Goal: Complete application form: Complete application form

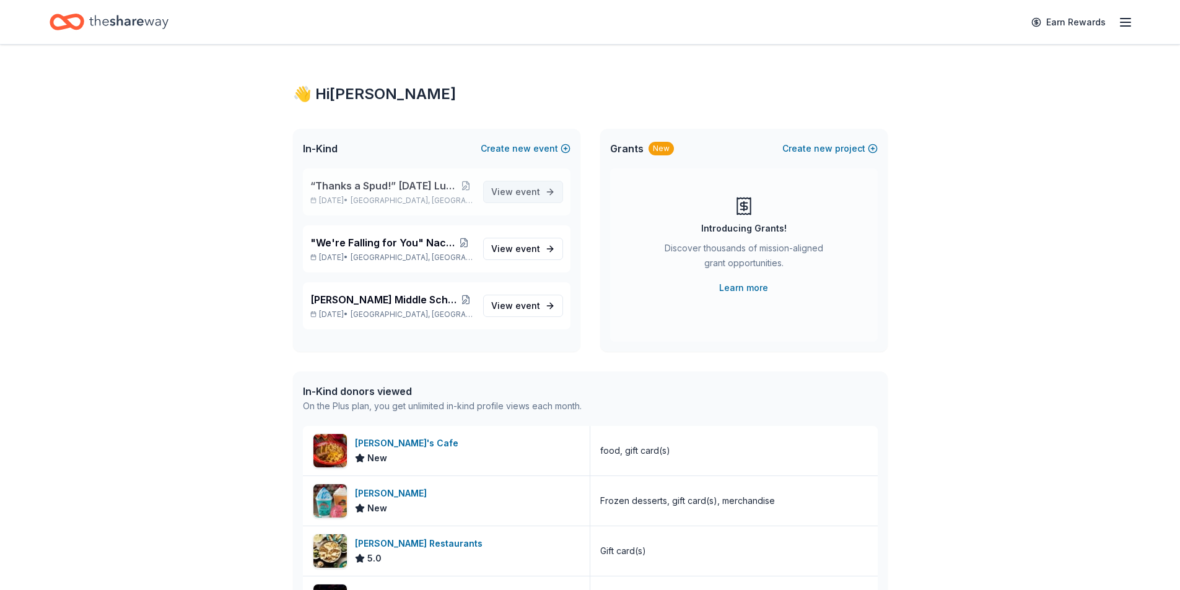
click at [500, 194] on span "View event" at bounding box center [515, 192] width 49 height 15
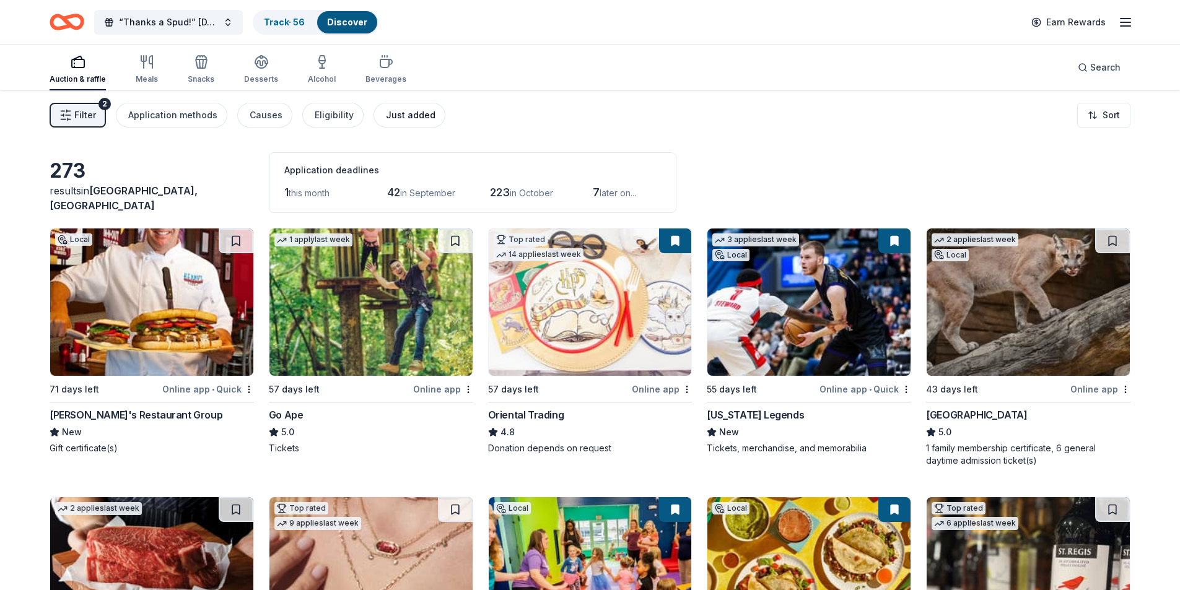
click at [402, 115] on div "Just added" at bounding box center [411, 115] width 50 height 15
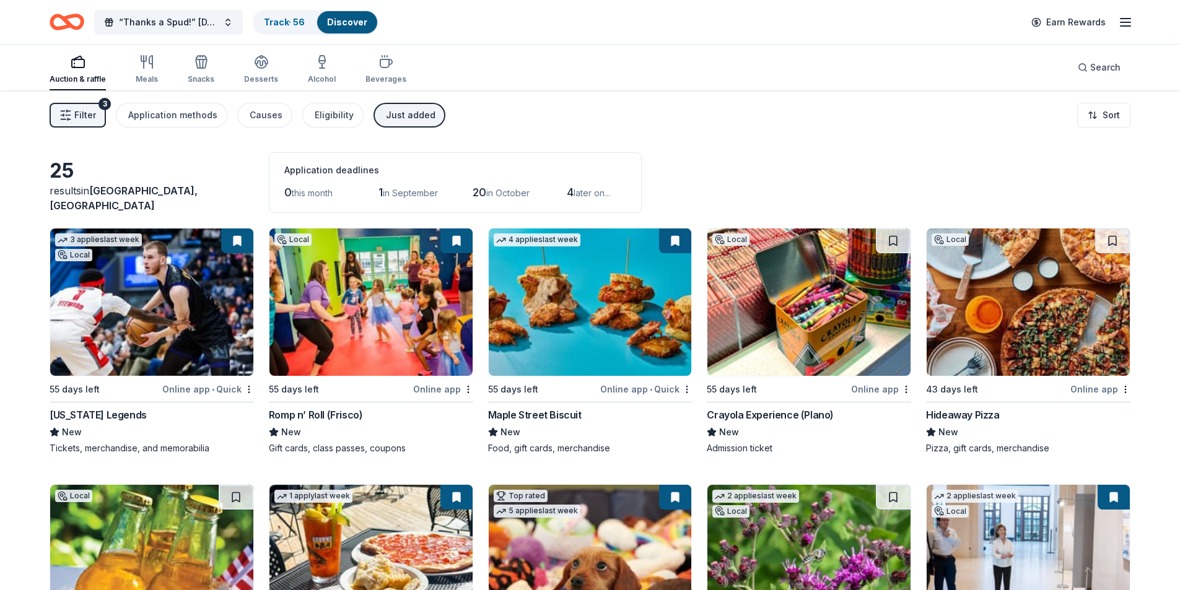
click at [997, 341] on img at bounding box center [1028, 302] width 203 height 147
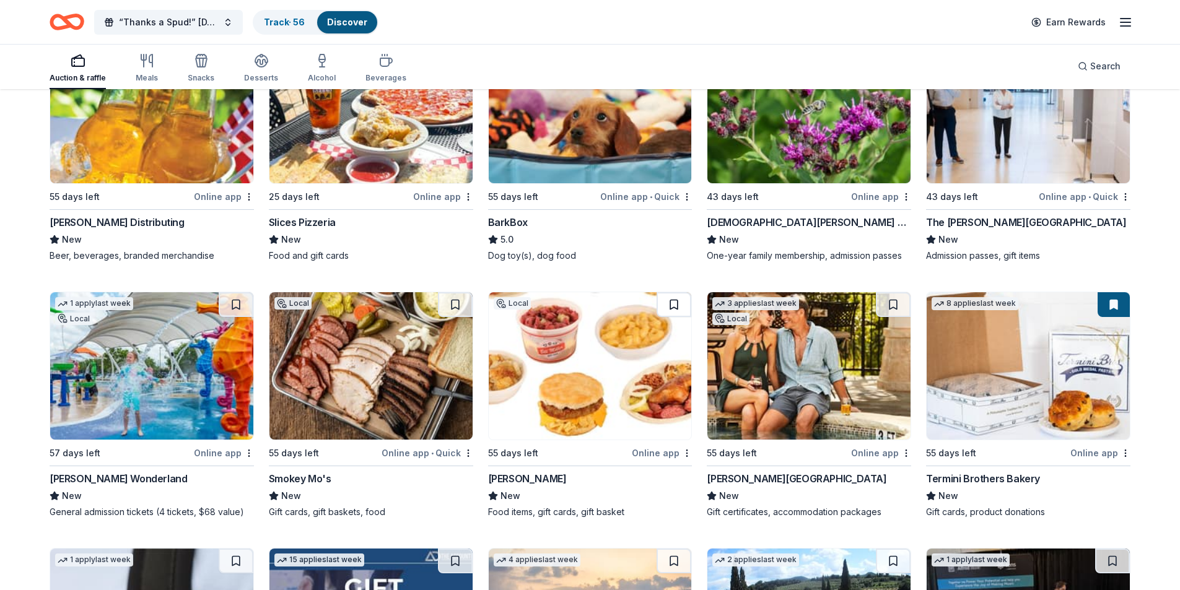
scroll to position [496, 0]
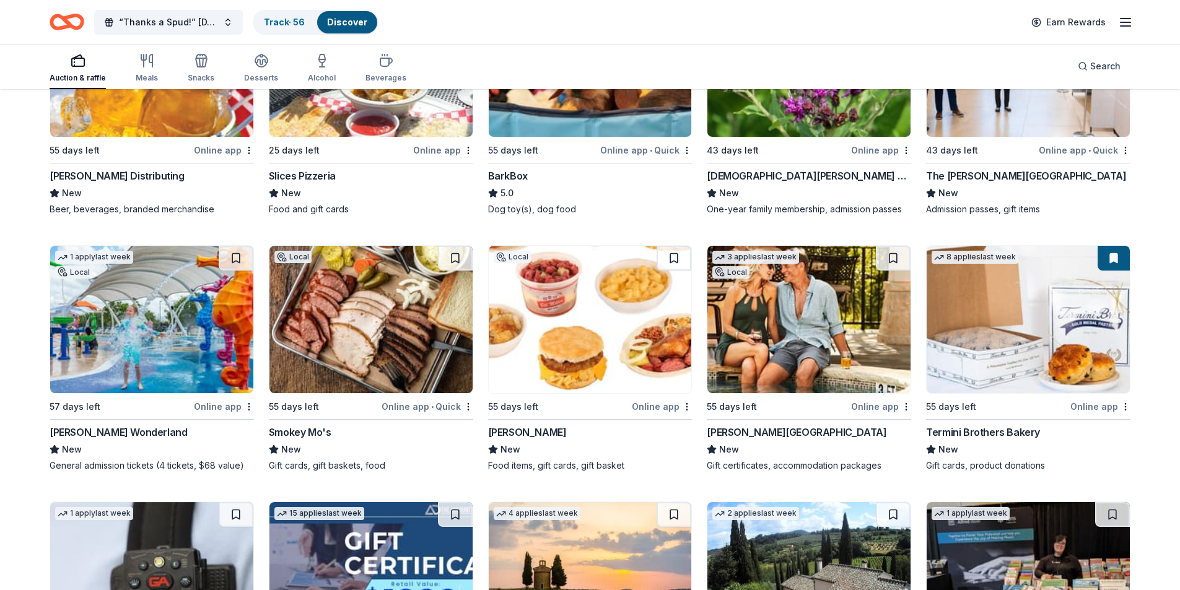
click at [140, 348] on img at bounding box center [151, 319] width 203 height 147
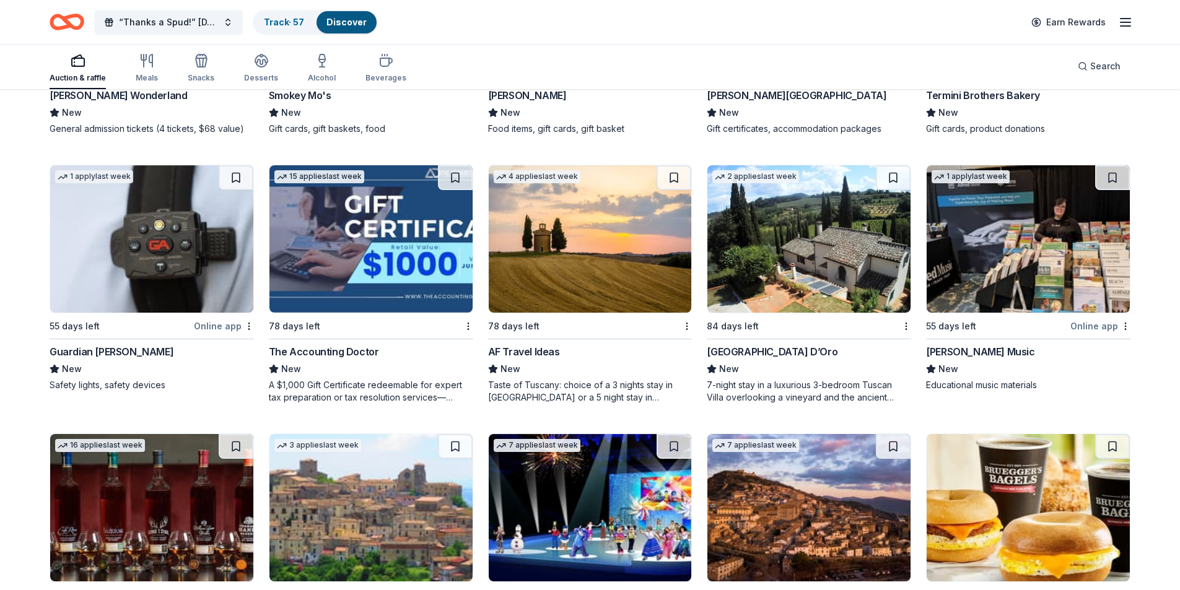
scroll to position [867, 0]
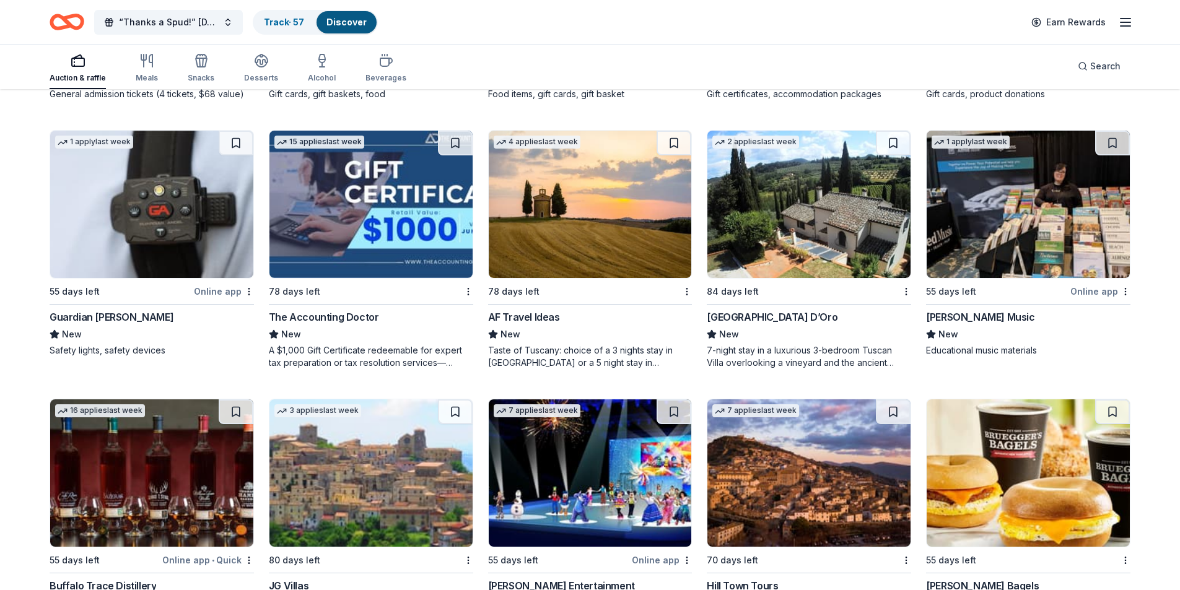
click at [378, 199] on img at bounding box center [370, 204] width 203 height 147
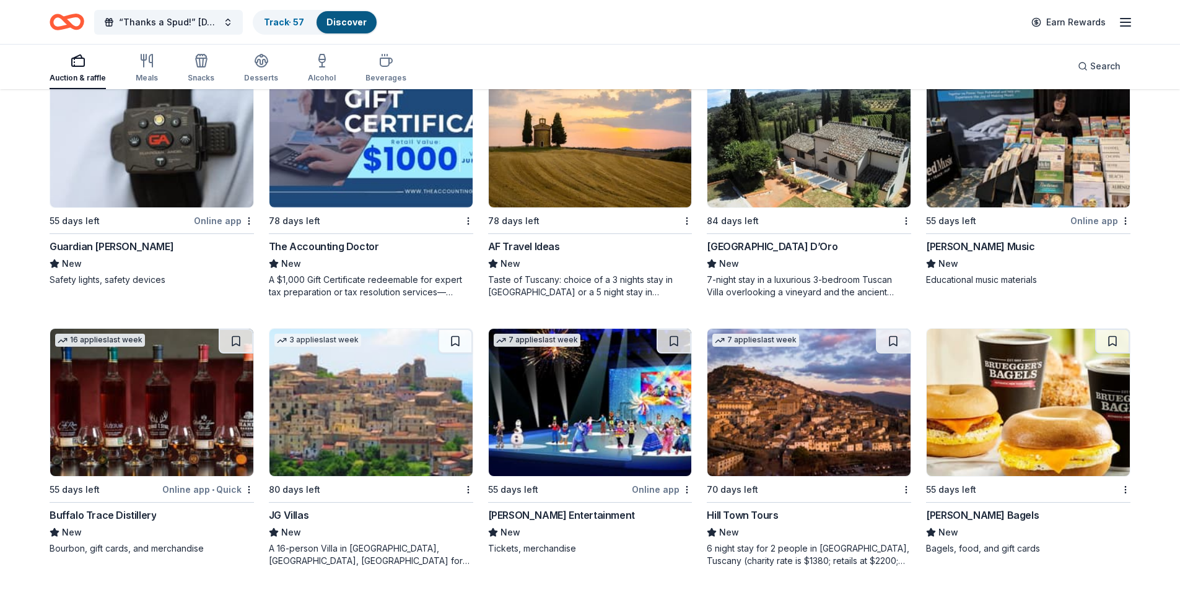
scroll to position [940, 0]
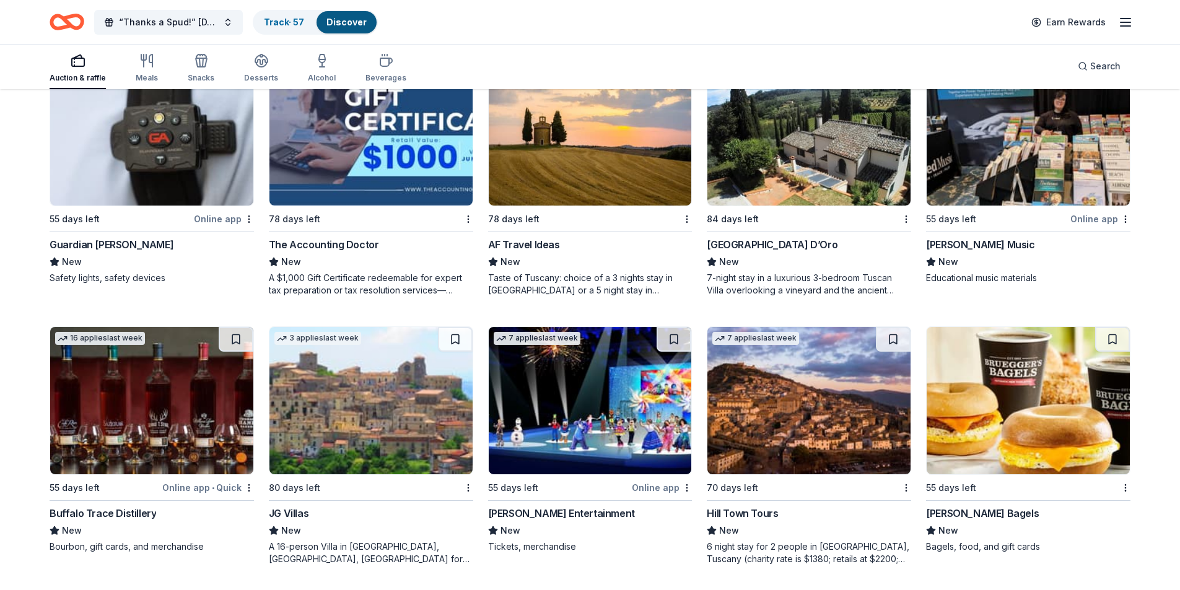
click at [593, 395] on img at bounding box center [590, 400] width 203 height 147
click at [193, 79] on div "Snacks" at bounding box center [201, 78] width 27 height 10
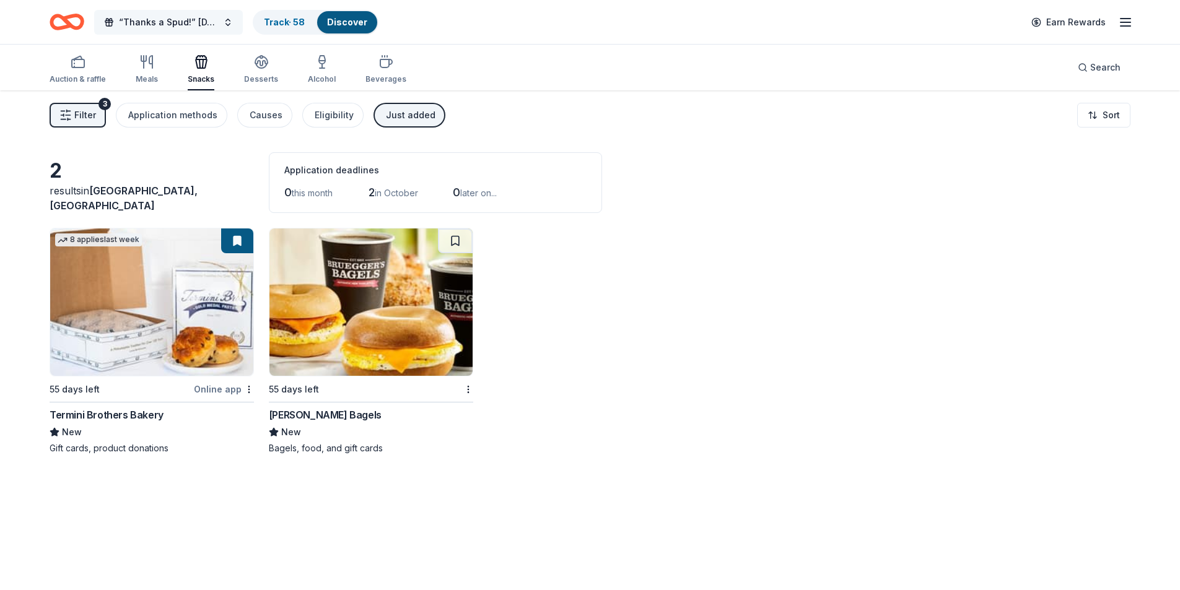
click at [232, 22] on button "“Thanks a Spud!” Thanksgiving Luncheon & Gift Giveaway" at bounding box center [168, 22] width 149 height 25
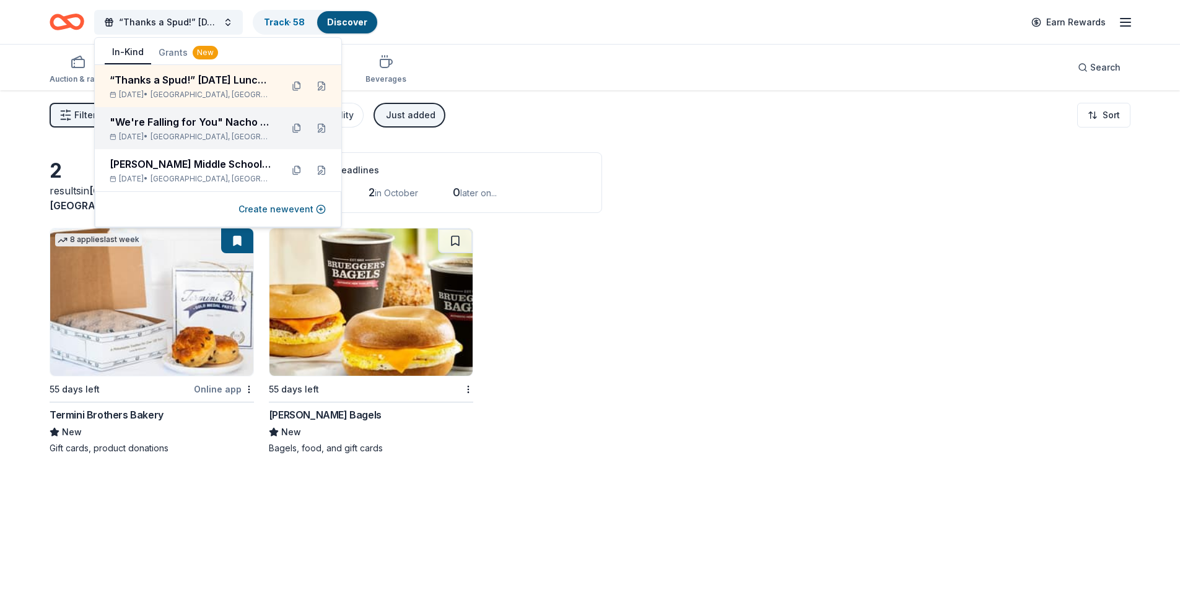
click at [168, 148] on div ""We're Falling for You" Nacho Apple Bar Sep 25, 2025 • Plano, TX" at bounding box center [218, 128] width 247 height 42
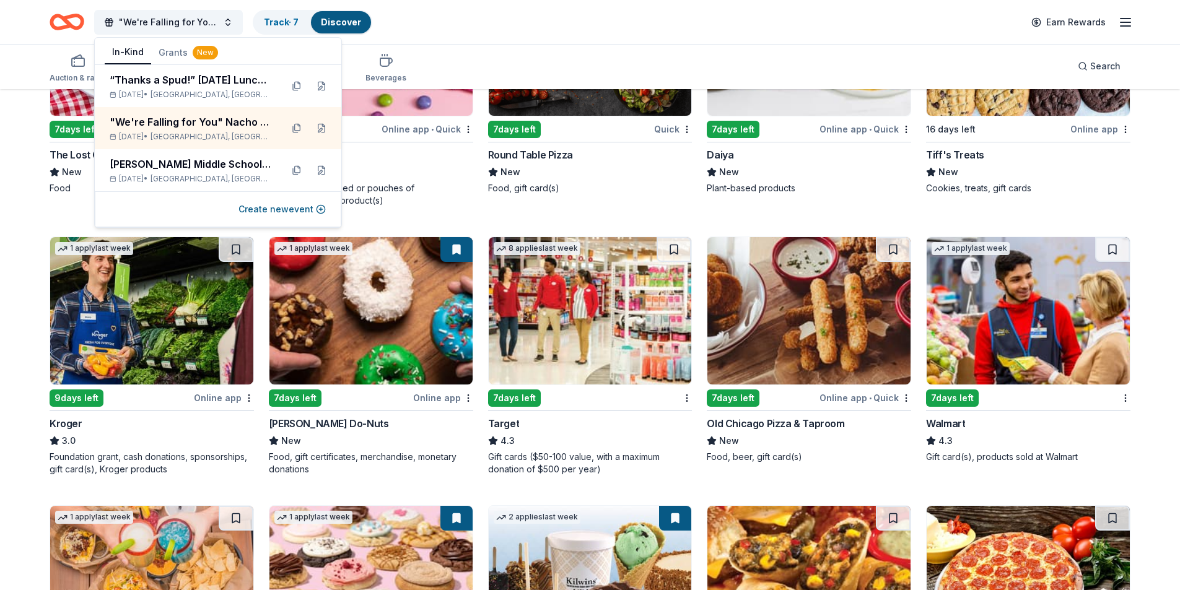
scroll to position [1129, 0]
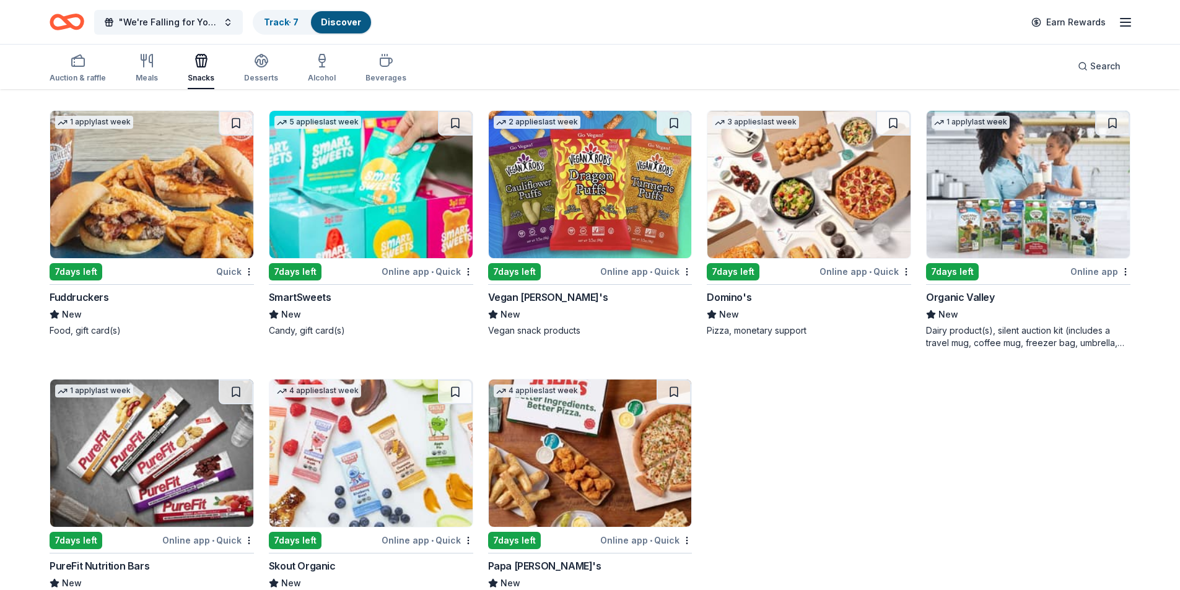
scroll to position [3029, 0]
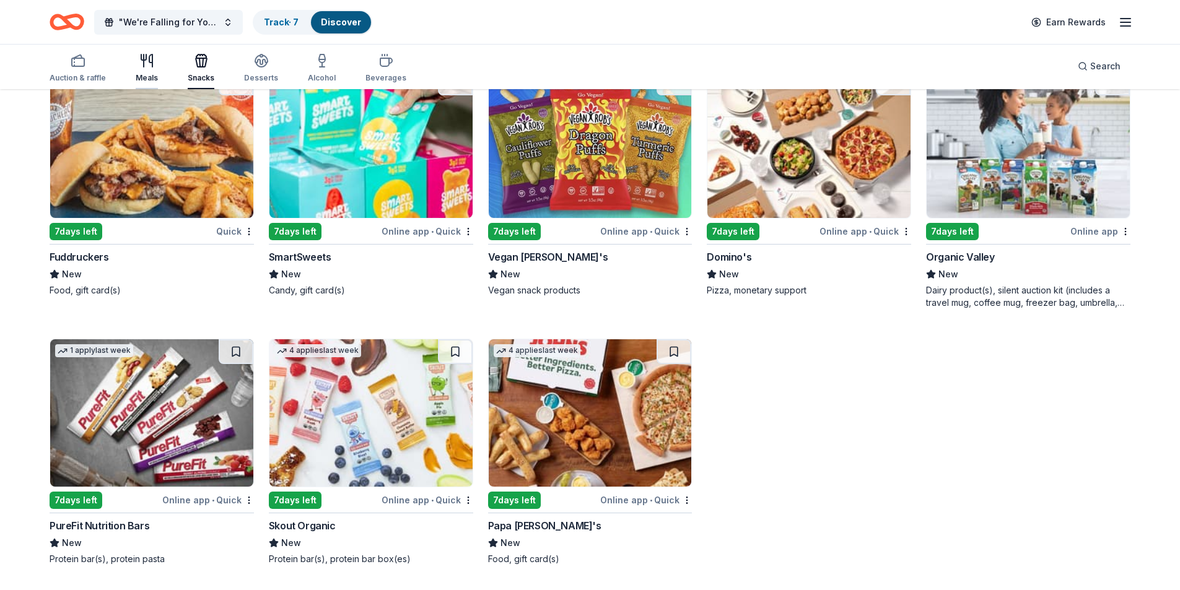
click at [144, 59] on icon "button" at bounding box center [144, 61] width 0 height 12
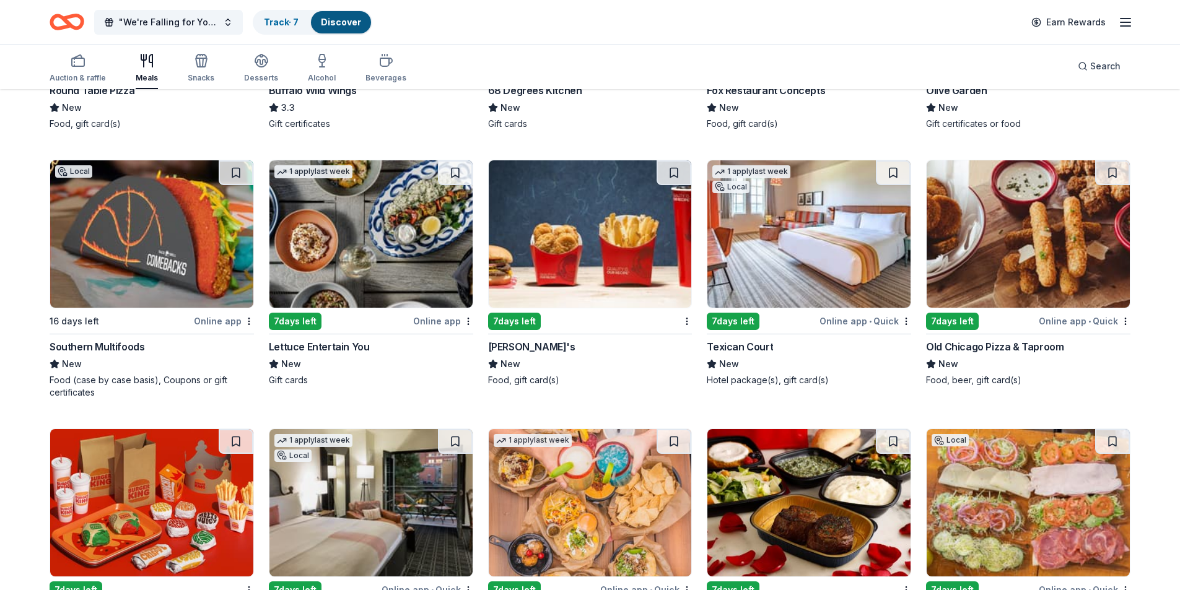
scroll to position [1890, 0]
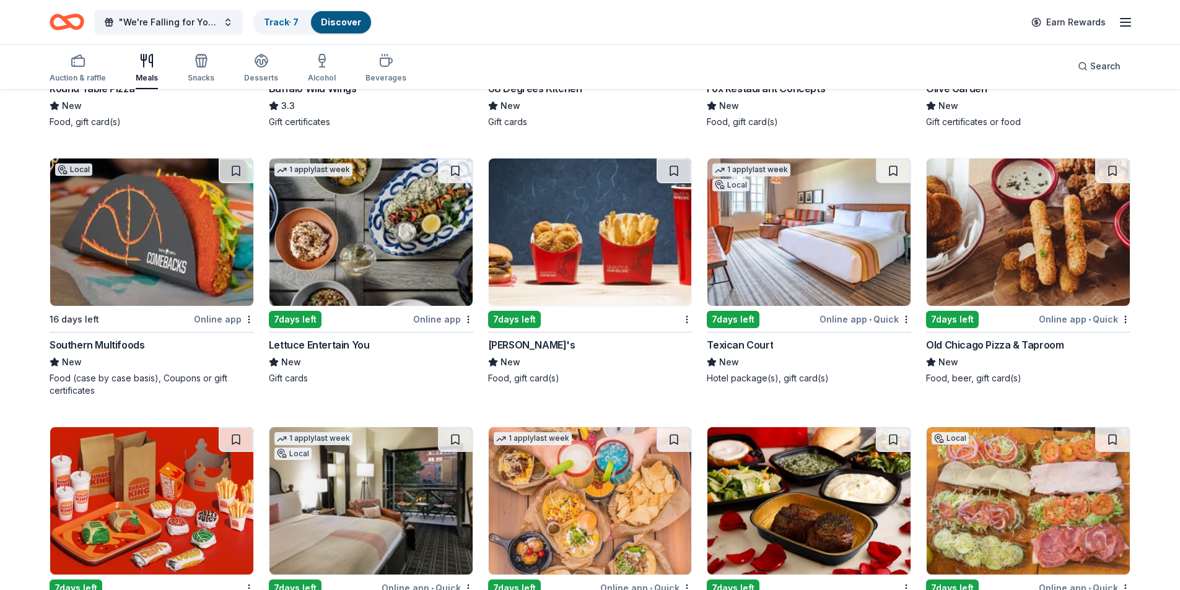
click at [805, 261] on img at bounding box center [808, 232] width 203 height 147
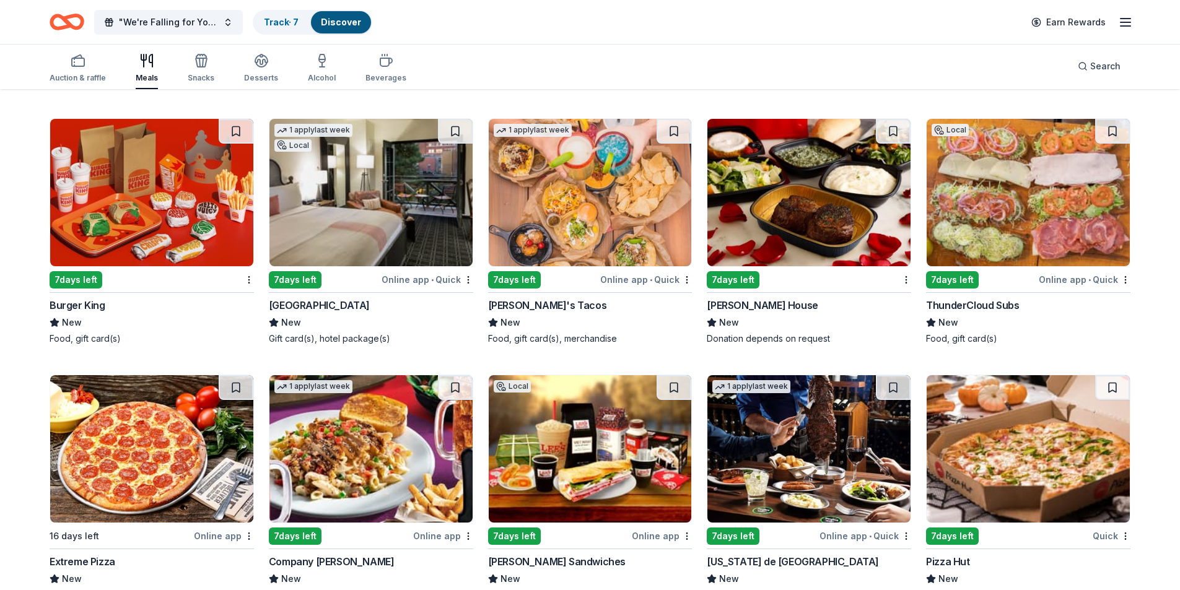
scroll to position [2200, 0]
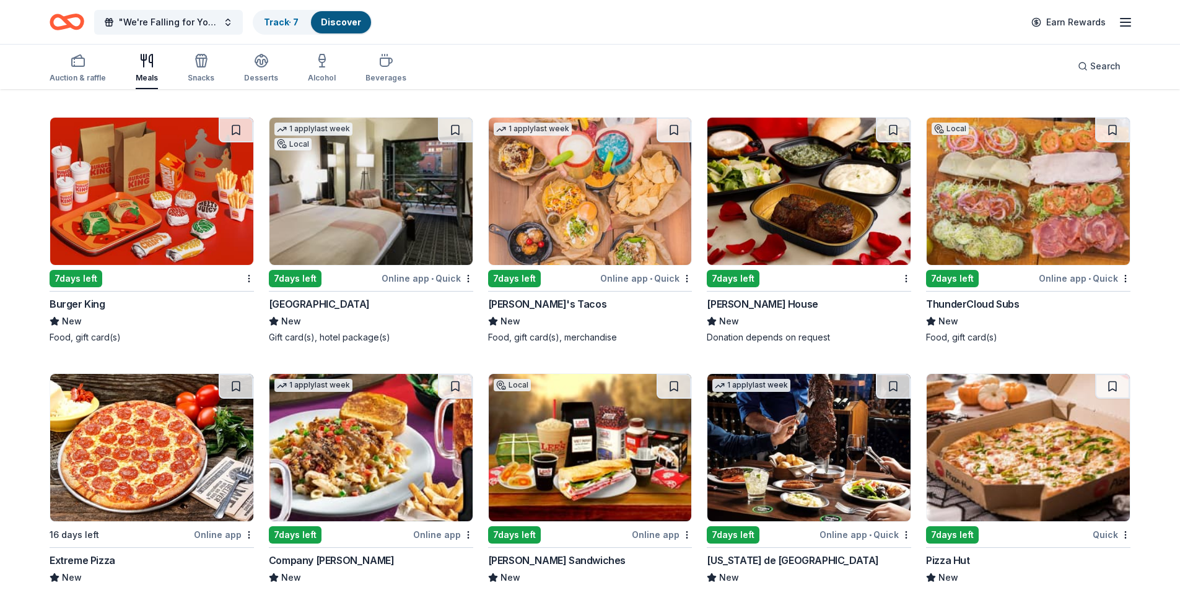
click at [351, 214] on img at bounding box center [370, 191] width 203 height 147
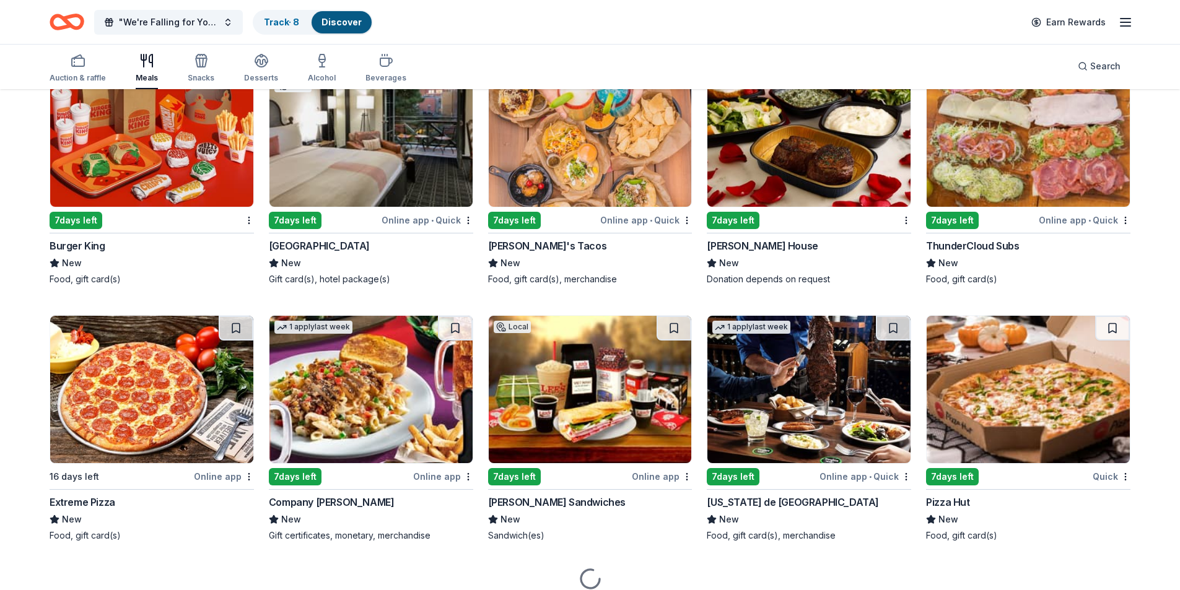
scroll to position [2309, 0]
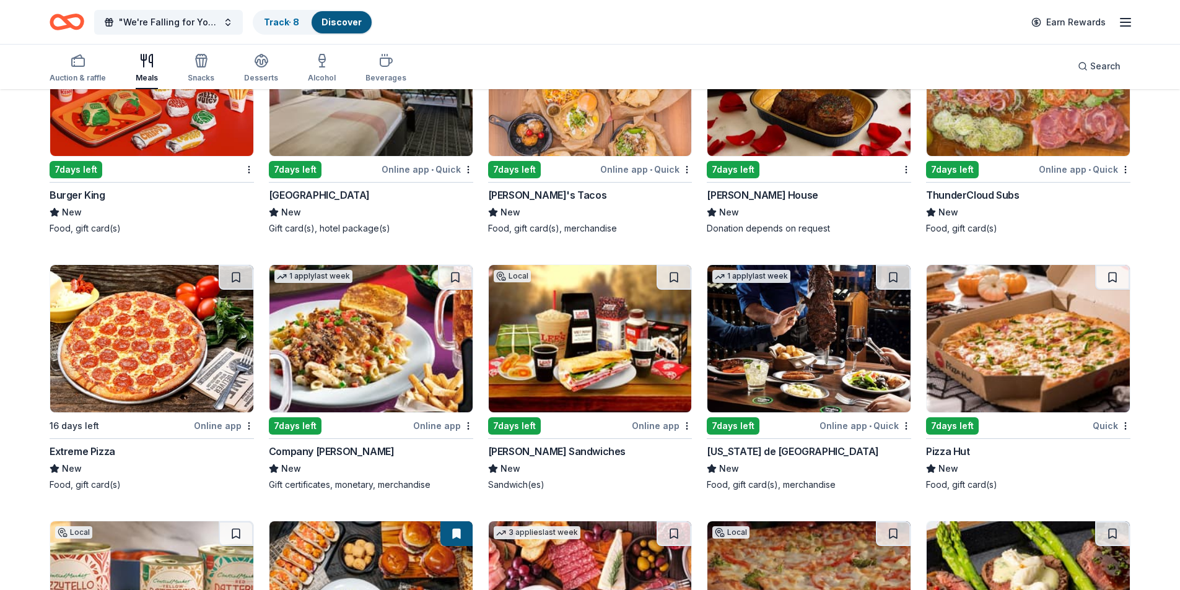
click at [574, 349] on img at bounding box center [590, 338] width 203 height 147
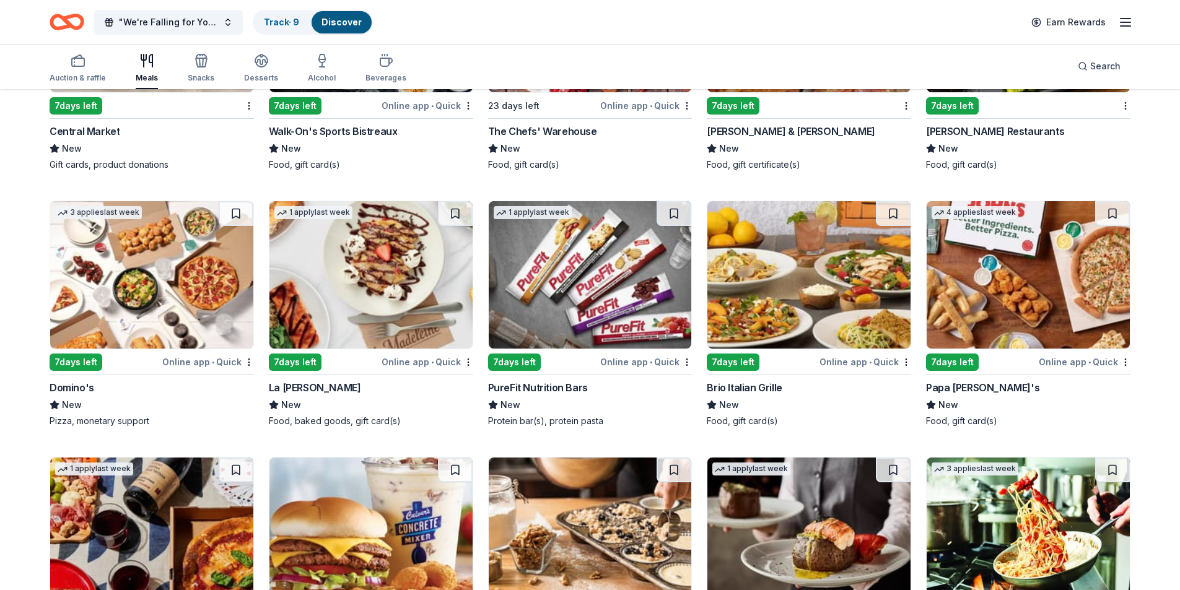
scroll to position [3131, 0]
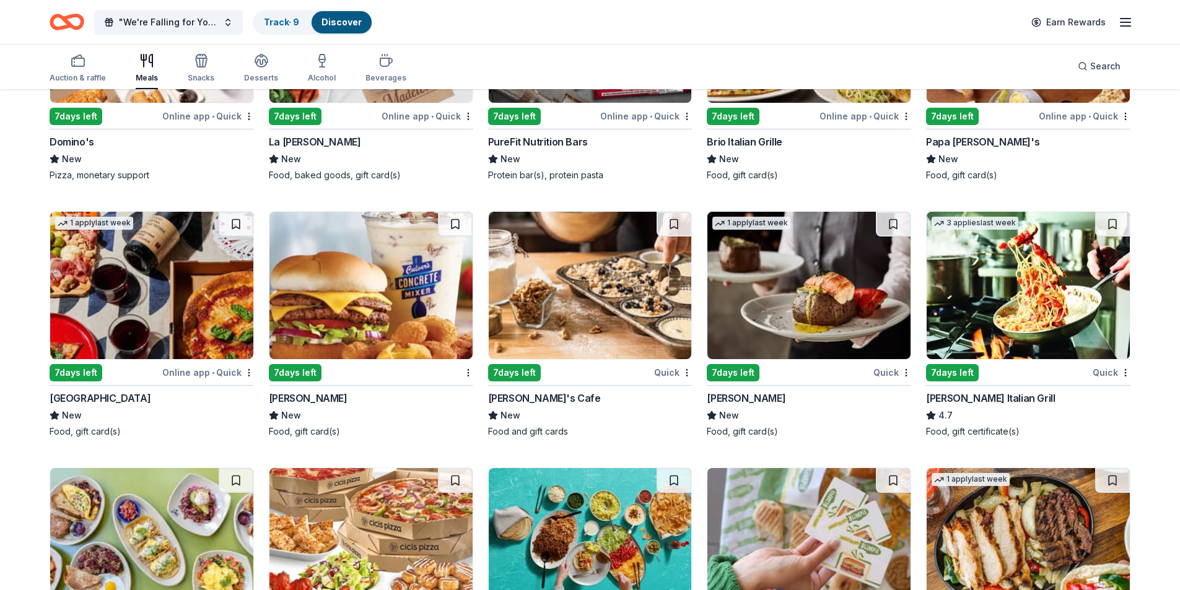
click at [131, 322] on img at bounding box center [151, 285] width 203 height 147
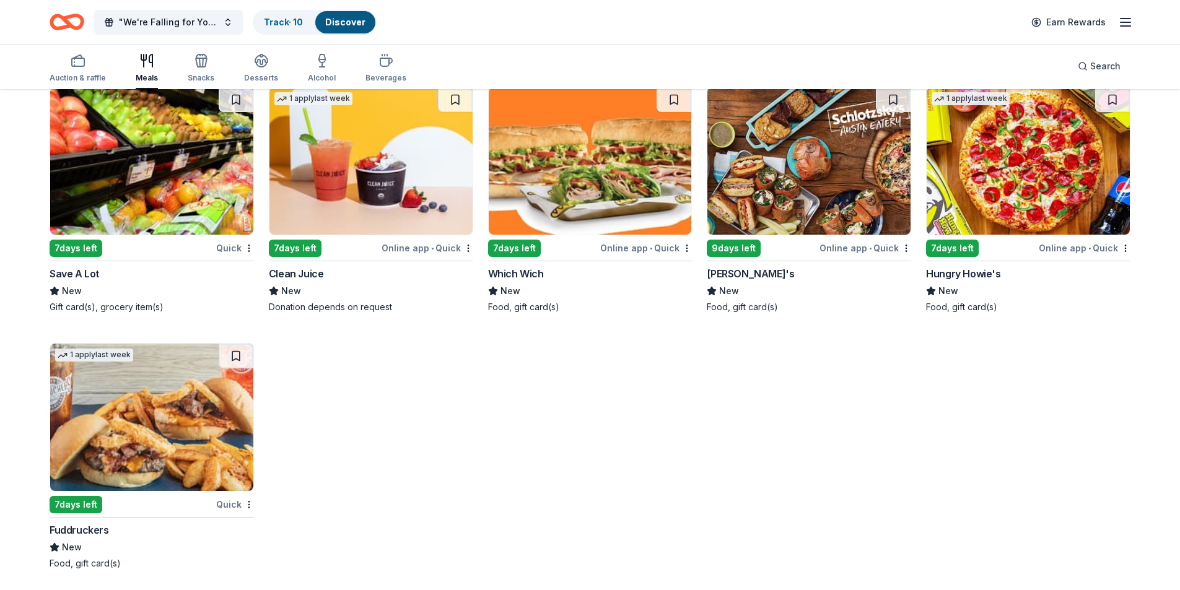
scroll to position [3773, 0]
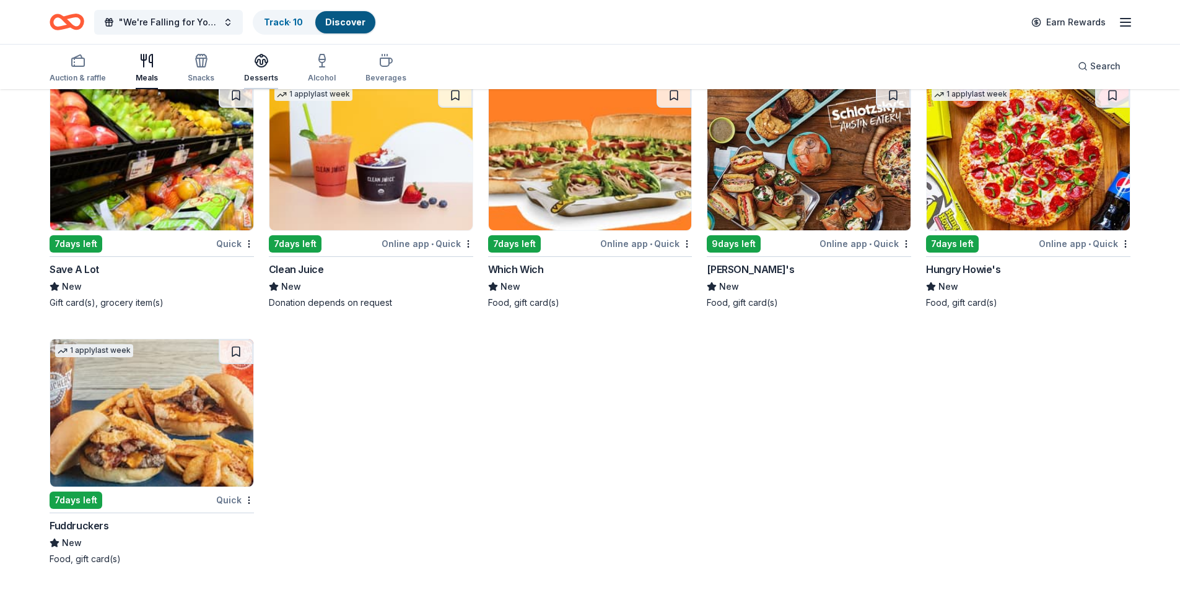
click at [256, 68] on div "Desserts" at bounding box center [261, 68] width 34 height 30
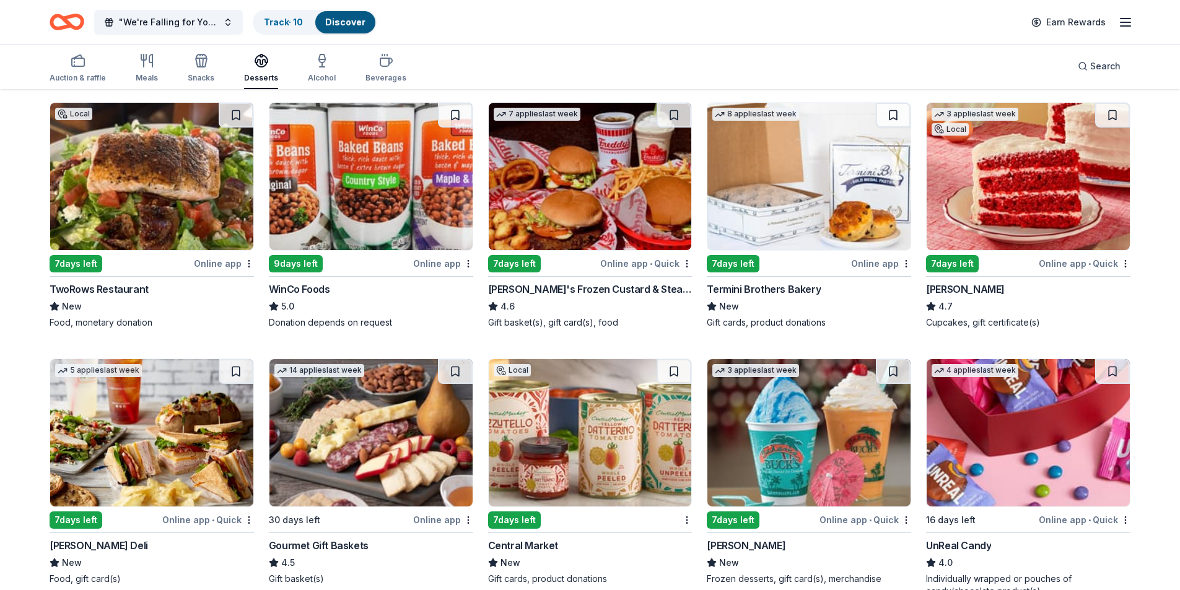
scroll to position [124, 0]
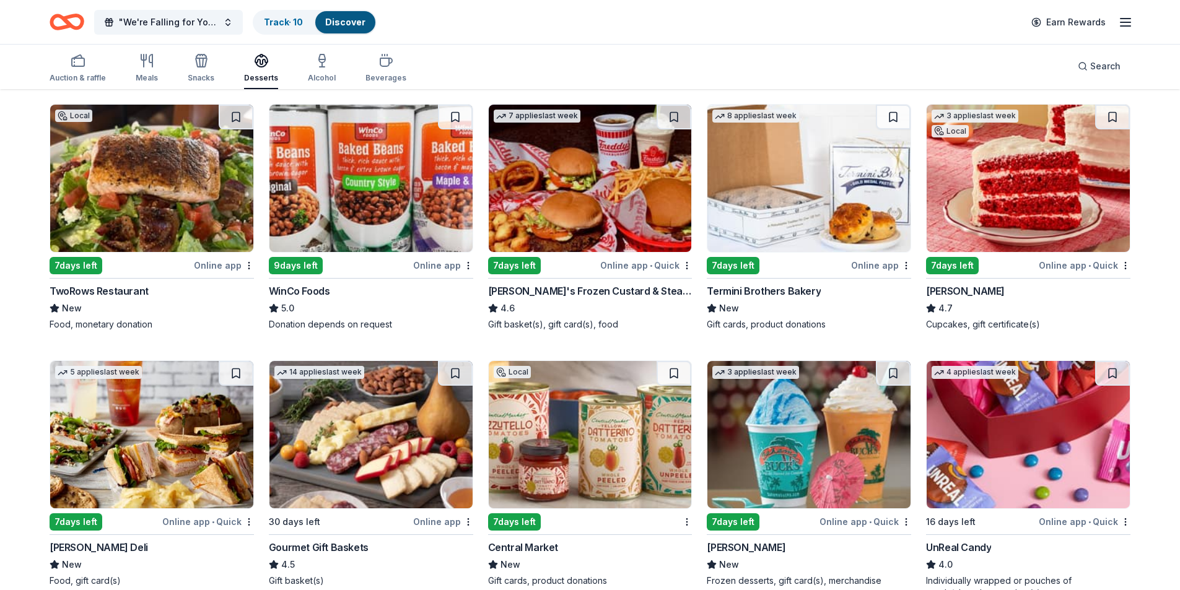
click at [1000, 169] on img at bounding box center [1028, 178] width 203 height 147
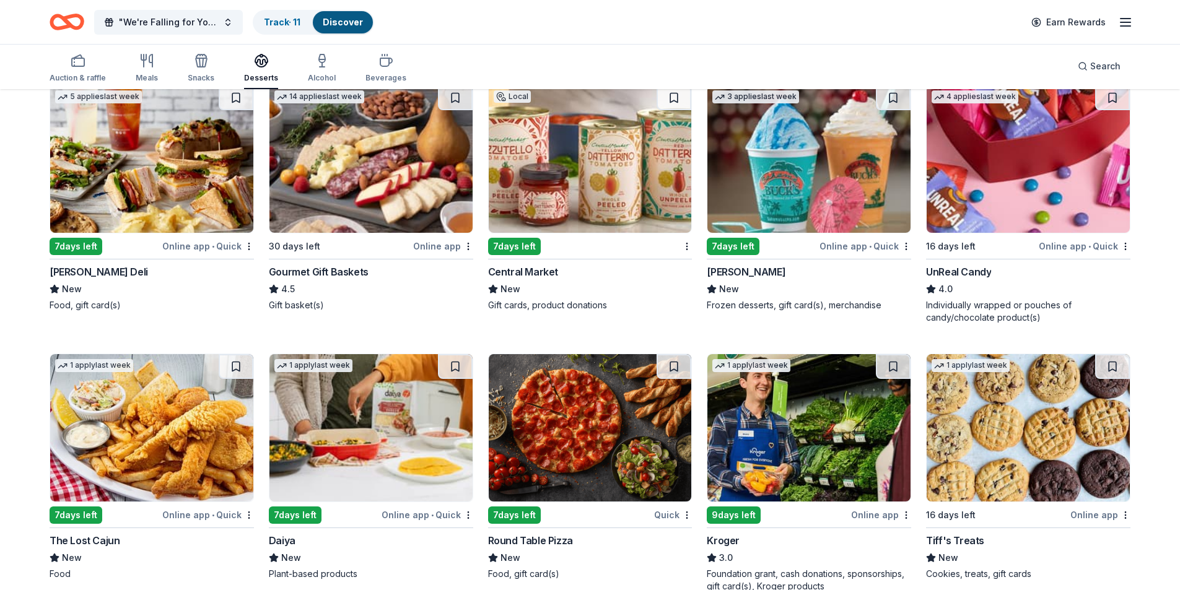
scroll to position [398, 0]
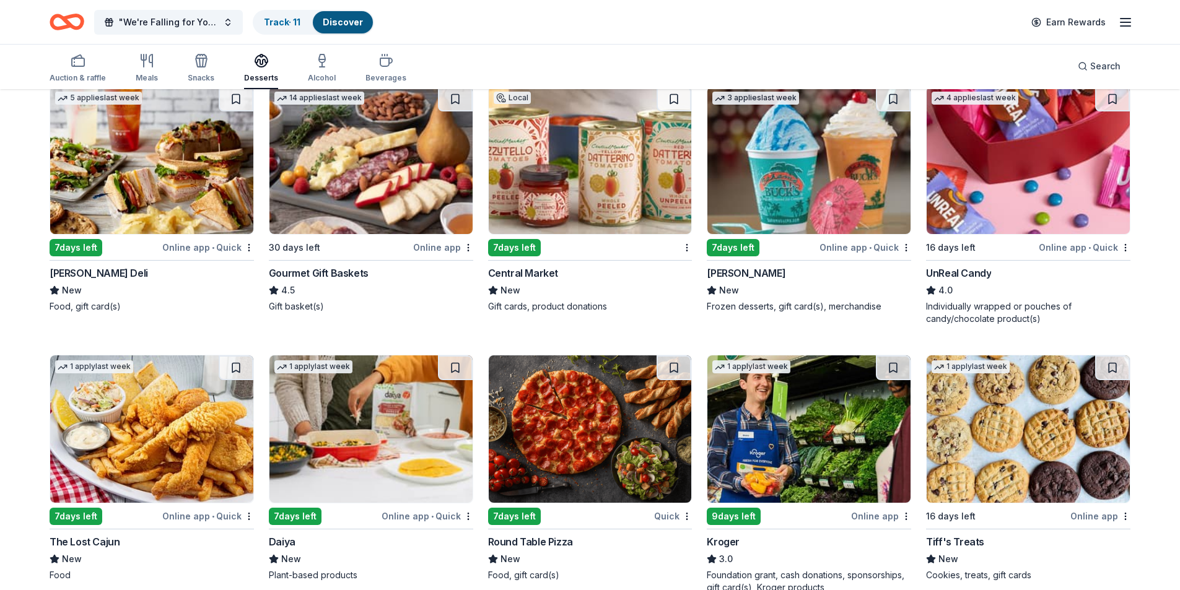
click at [174, 184] on img at bounding box center [151, 160] width 203 height 147
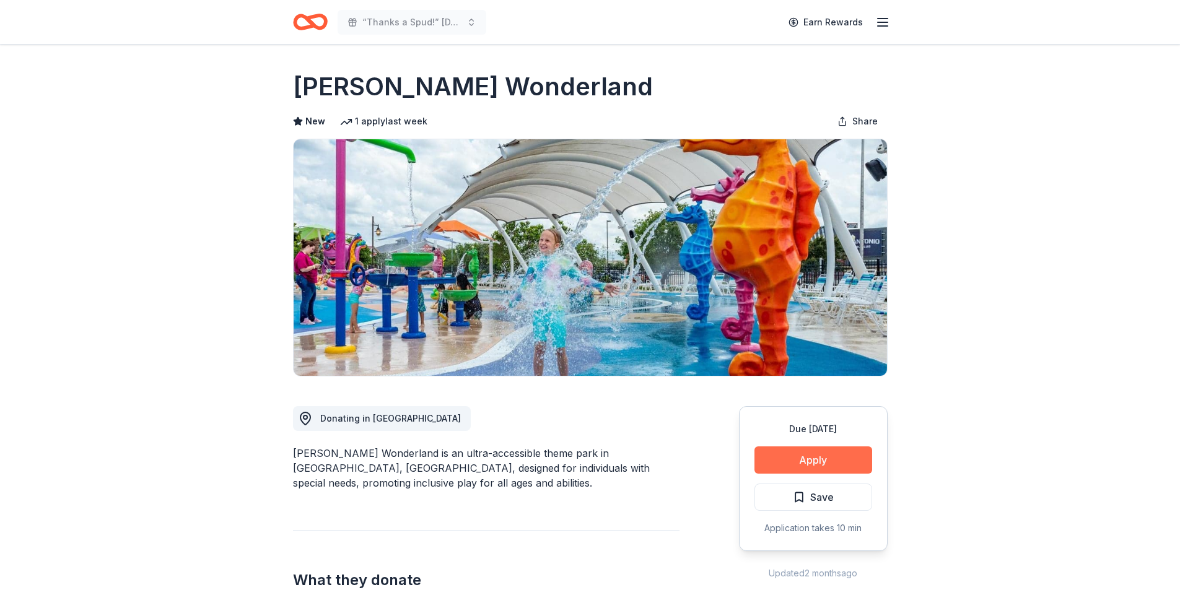
click at [858, 461] on button "Apply" at bounding box center [814, 460] width 118 height 27
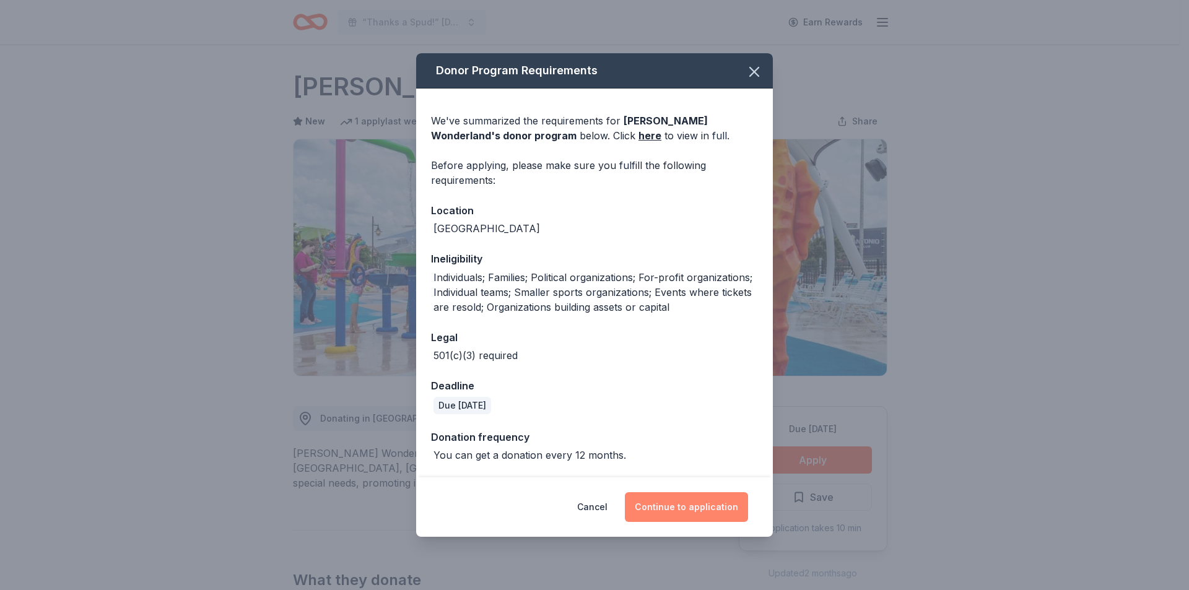
click at [694, 505] on button "Continue to application" at bounding box center [686, 507] width 123 height 30
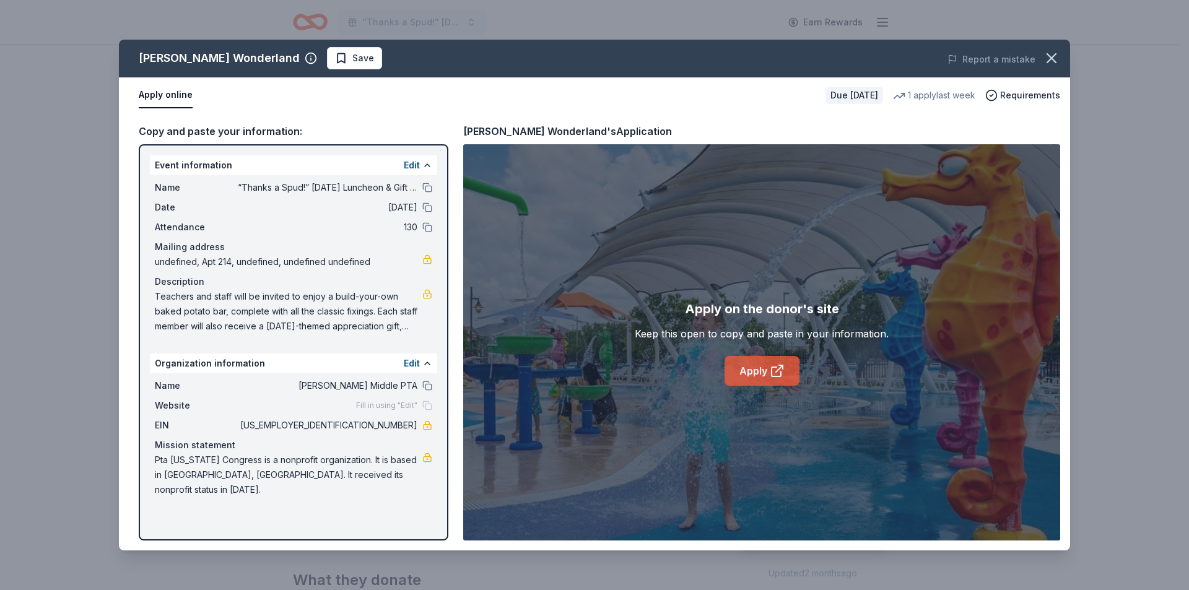
click at [761, 365] on link "Apply" at bounding box center [762, 371] width 75 height 30
click at [426, 188] on button at bounding box center [427, 188] width 10 height 10
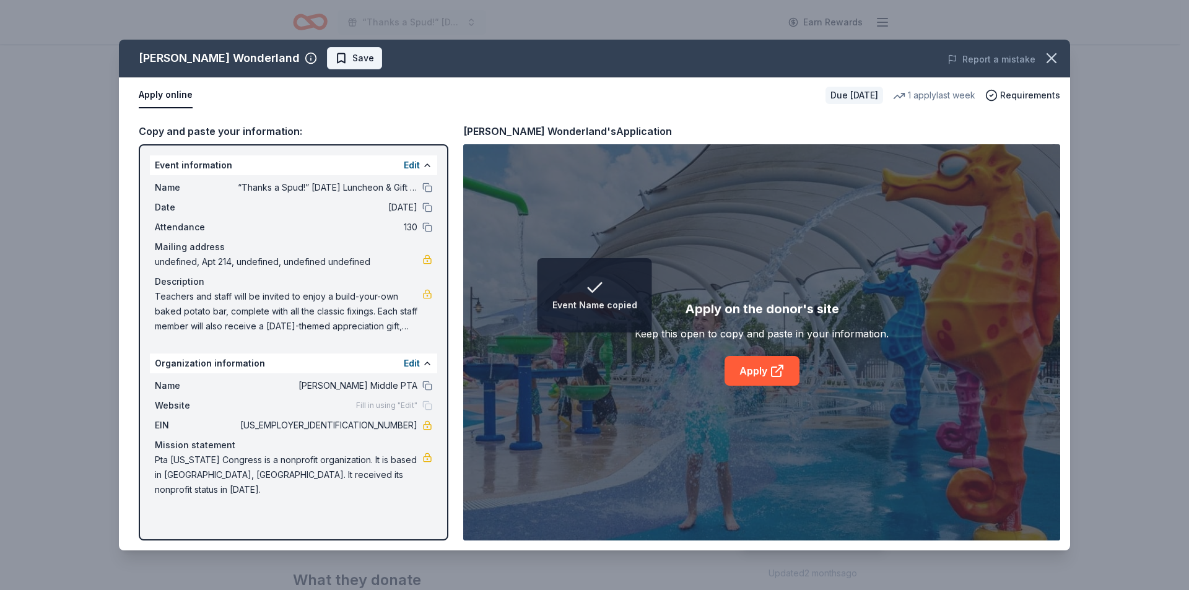
click at [335, 63] on span "Save" at bounding box center [354, 58] width 39 height 15
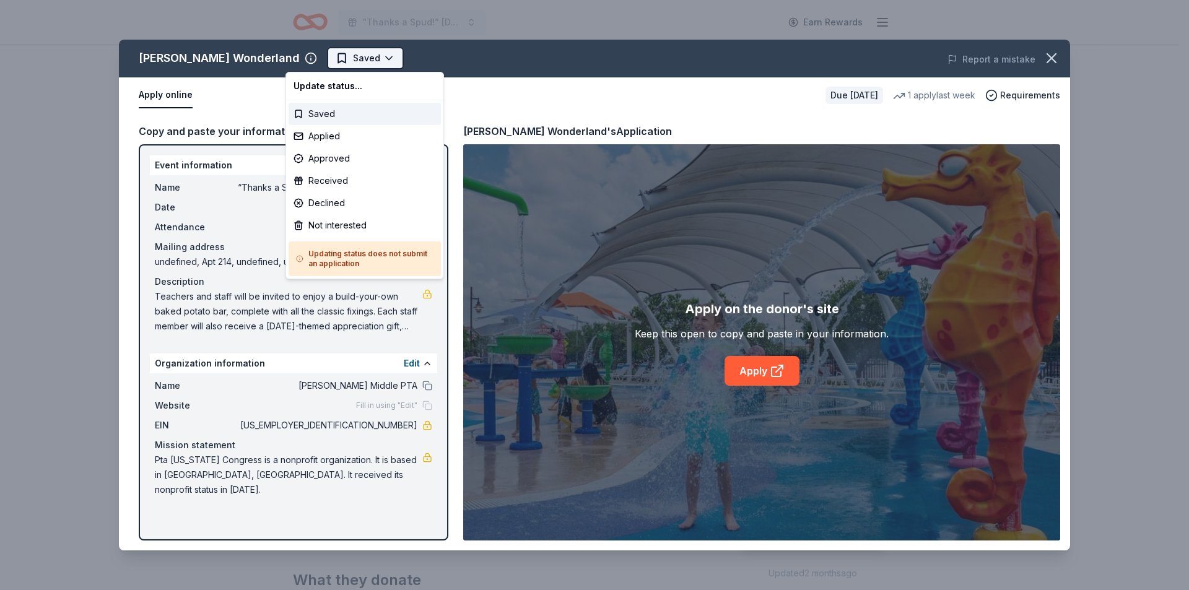
click at [312, 61] on html "“Thanks a Spud!” Thanksgiving Luncheon & Gift Giveaway Earn Rewards Due in 57 d…" at bounding box center [594, 295] width 1189 height 590
click at [323, 134] on div "Applied" at bounding box center [365, 136] width 152 height 22
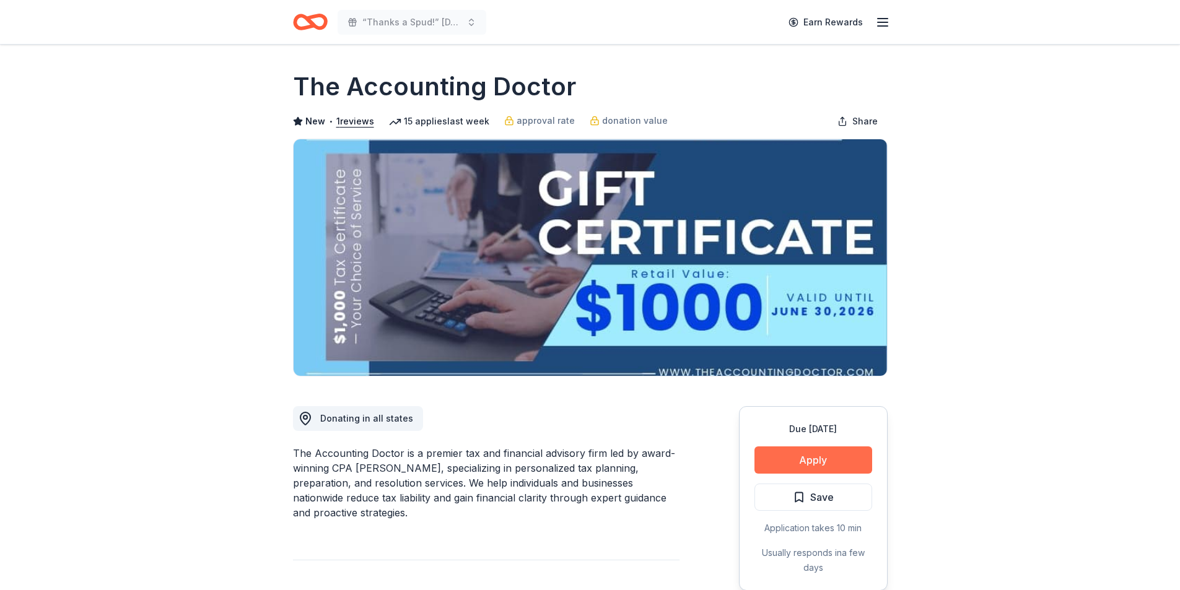
click at [842, 462] on button "Apply" at bounding box center [814, 460] width 118 height 27
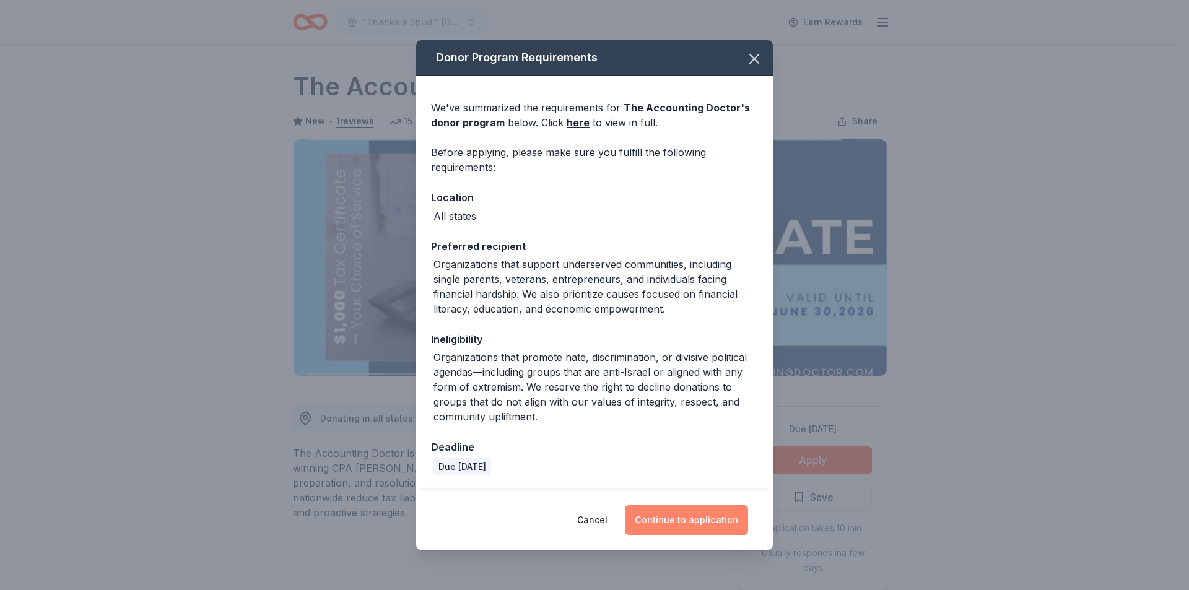
click at [705, 521] on button "Continue to application" at bounding box center [686, 520] width 123 height 30
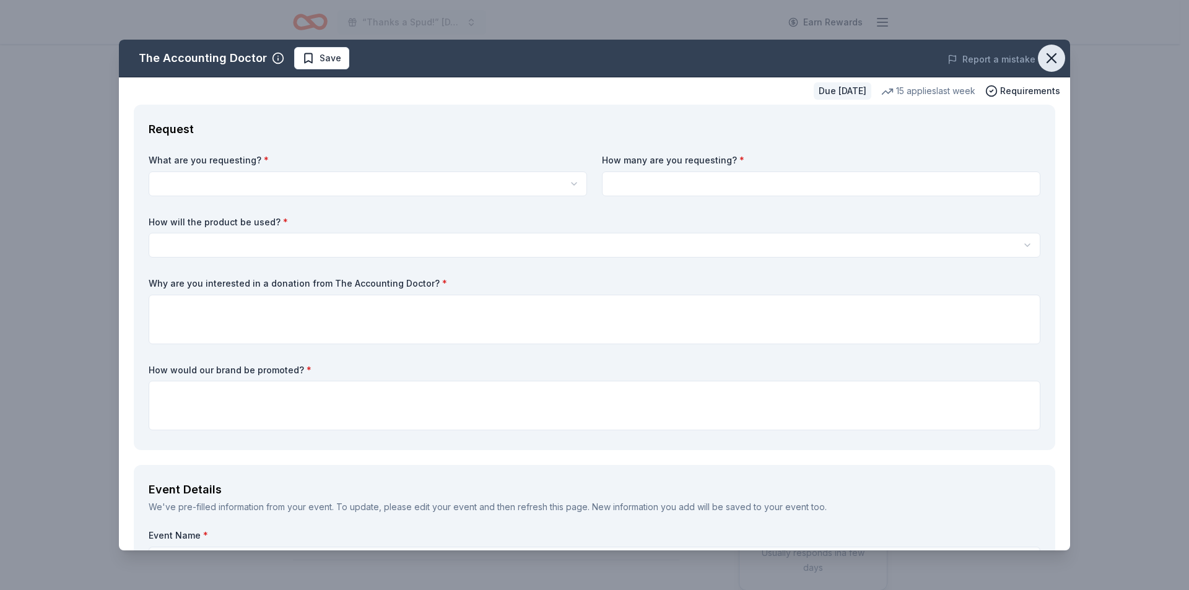
click at [1043, 63] on icon "button" at bounding box center [1051, 58] width 17 height 17
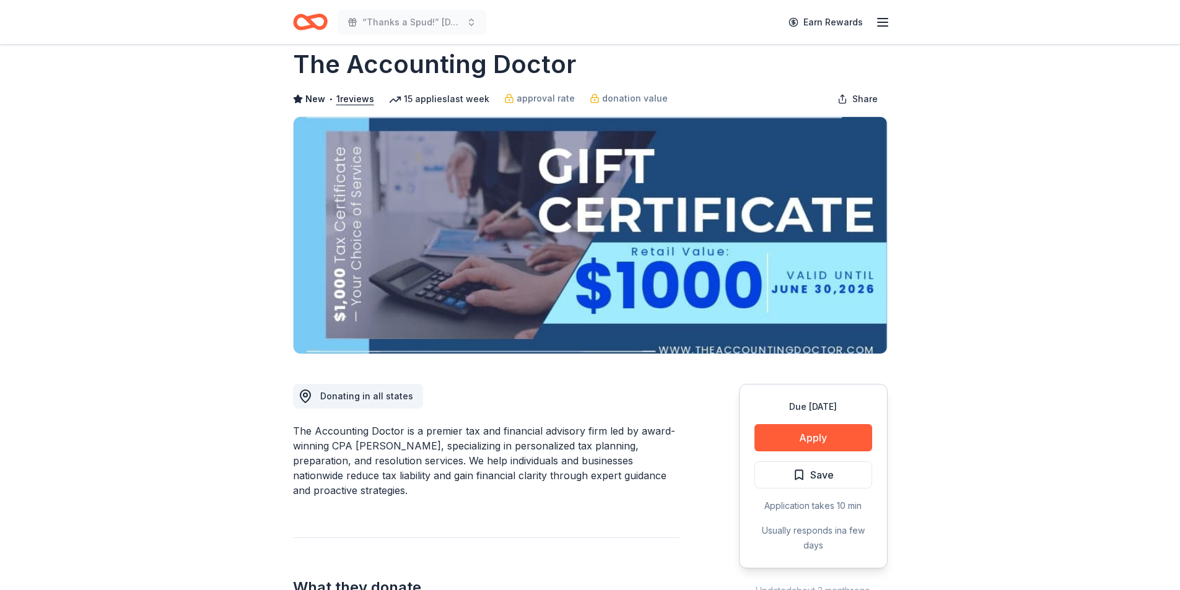
scroll to position [62, 0]
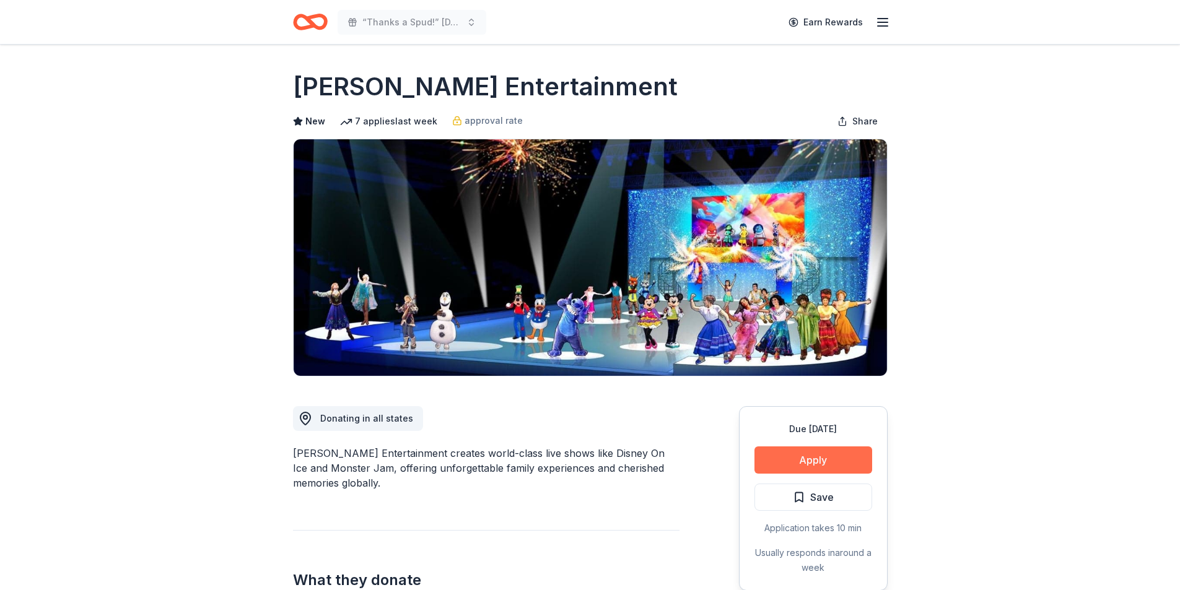
click at [785, 452] on button "Apply" at bounding box center [814, 460] width 118 height 27
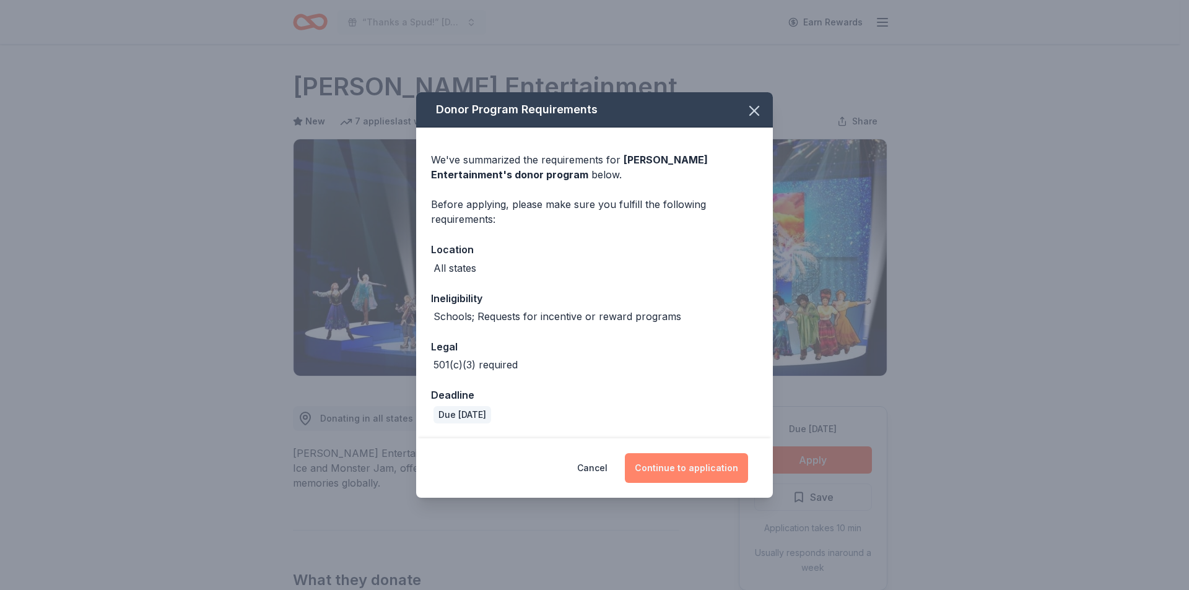
click at [699, 463] on button "Continue to application" at bounding box center [686, 468] width 123 height 30
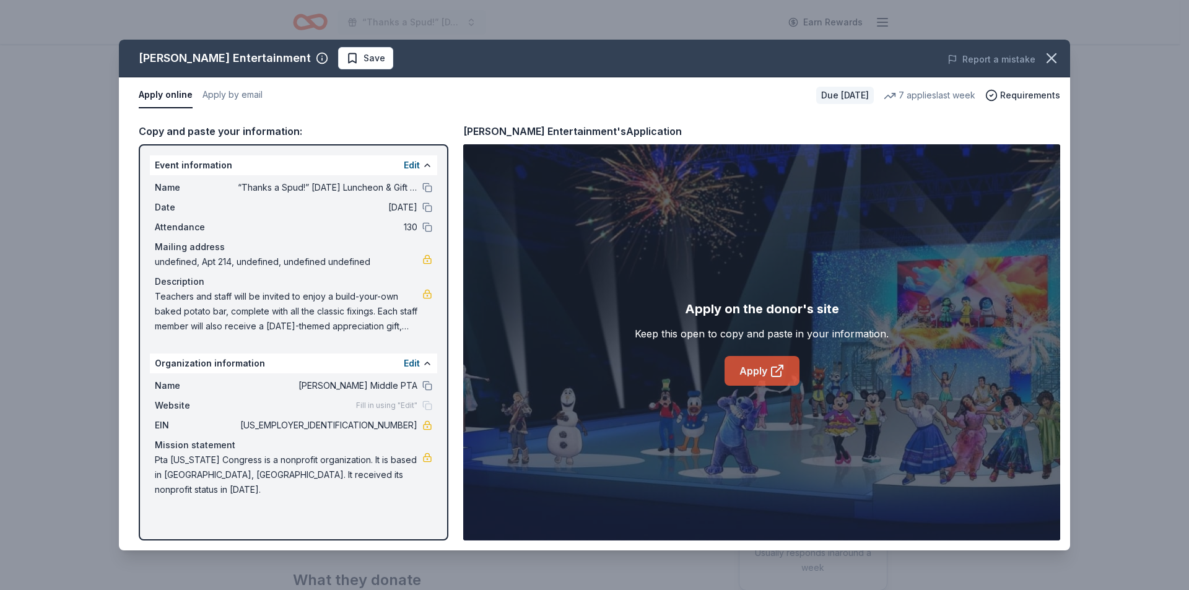
click at [767, 366] on link "Apply" at bounding box center [762, 371] width 75 height 30
click at [768, 369] on link "Apply" at bounding box center [762, 371] width 75 height 30
click at [338, 64] on button "Save" at bounding box center [365, 58] width 55 height 22
click at [1048, 56] on icon "button" at bounding box center [1051, 58] width 17 height 17
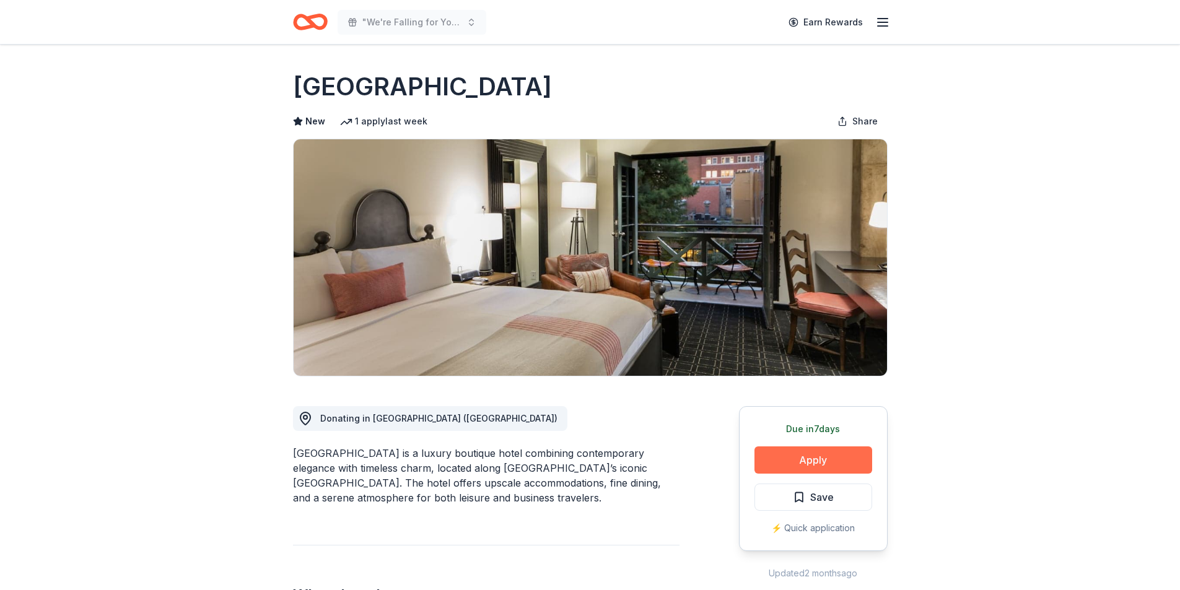
click at [833, 455] on button "Apply" at bounding box center [814, 460] width 118 height 27
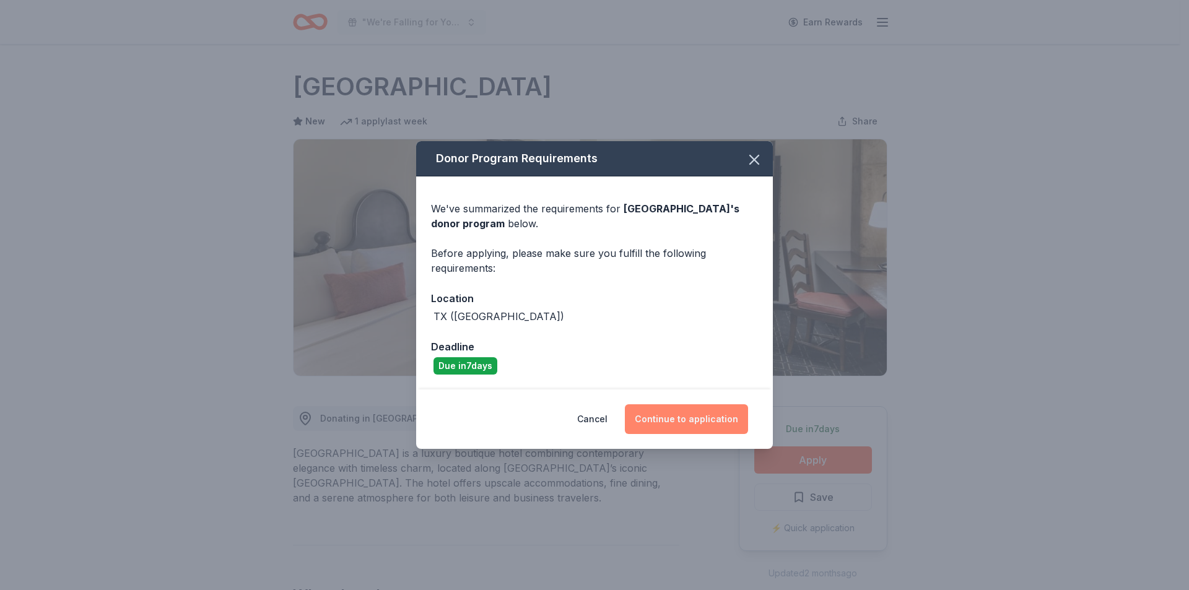
click at [701, 416] on button "Continue to application" at bounding box center [686, 420] width 123 height 30
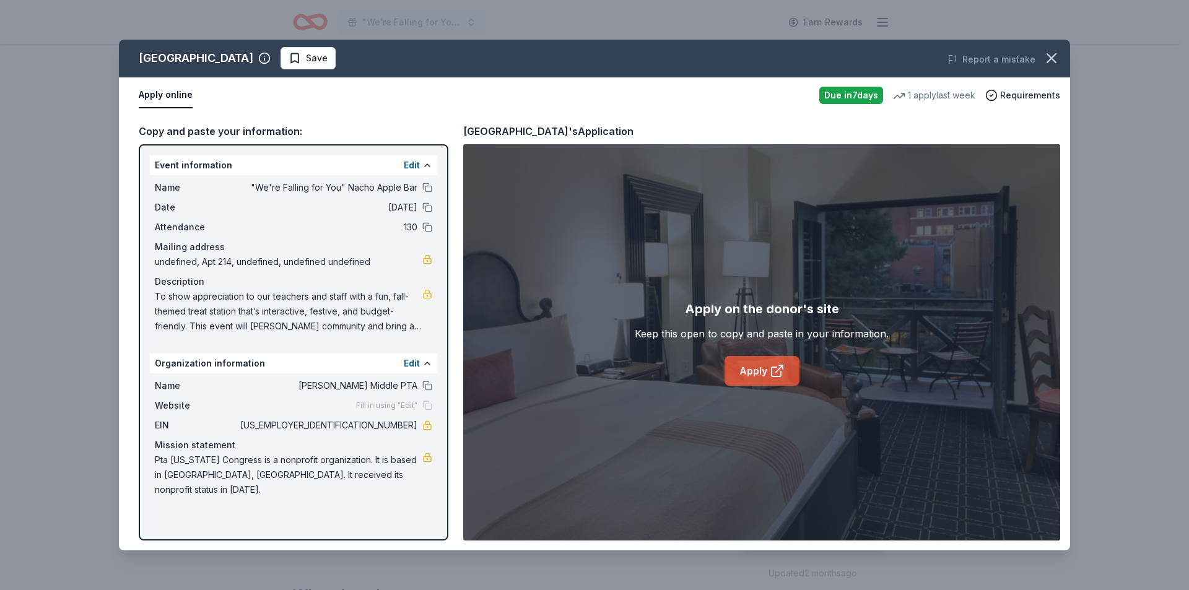
click at [758, 370] on link "Apply" at bounding box center [762, 371] width 75 height 30
click at [328, 51] on span "Save" at bounding box center [317, 58] width 22 height 15
click at [321, 57] on html ""We're Falling for You" Nacho Apple Bar Earn Rewards Due in 7 days Share Hotel …" at bounding box center [594, 295] width 1189 height 590
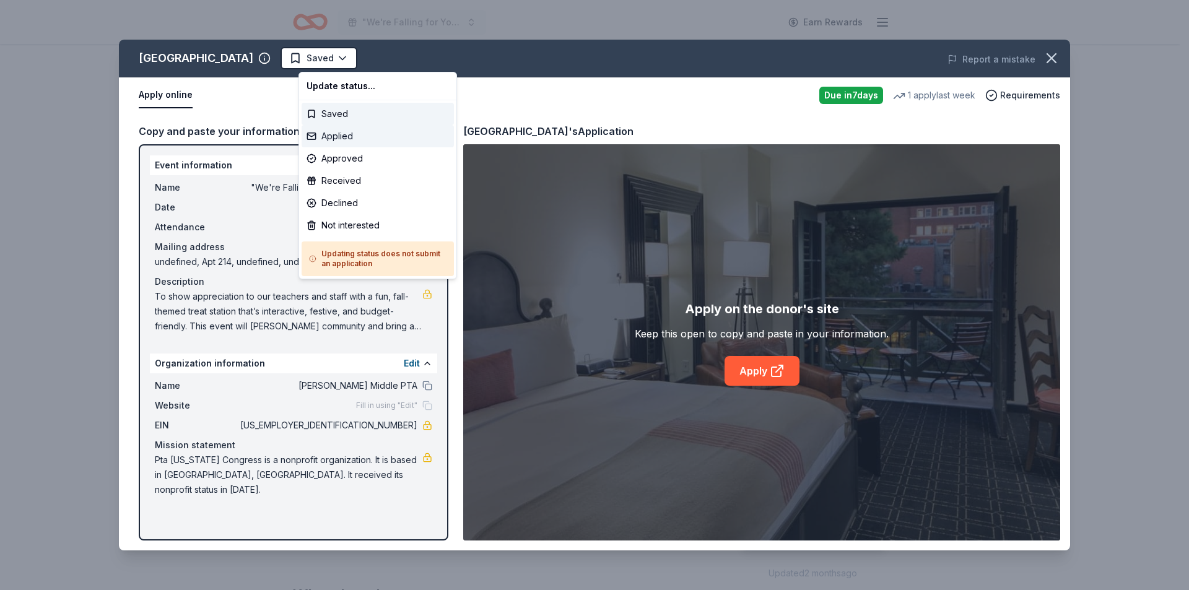
click at [340, 136] on div "Applied" at bounding box center [378, 136] width 152 height 22
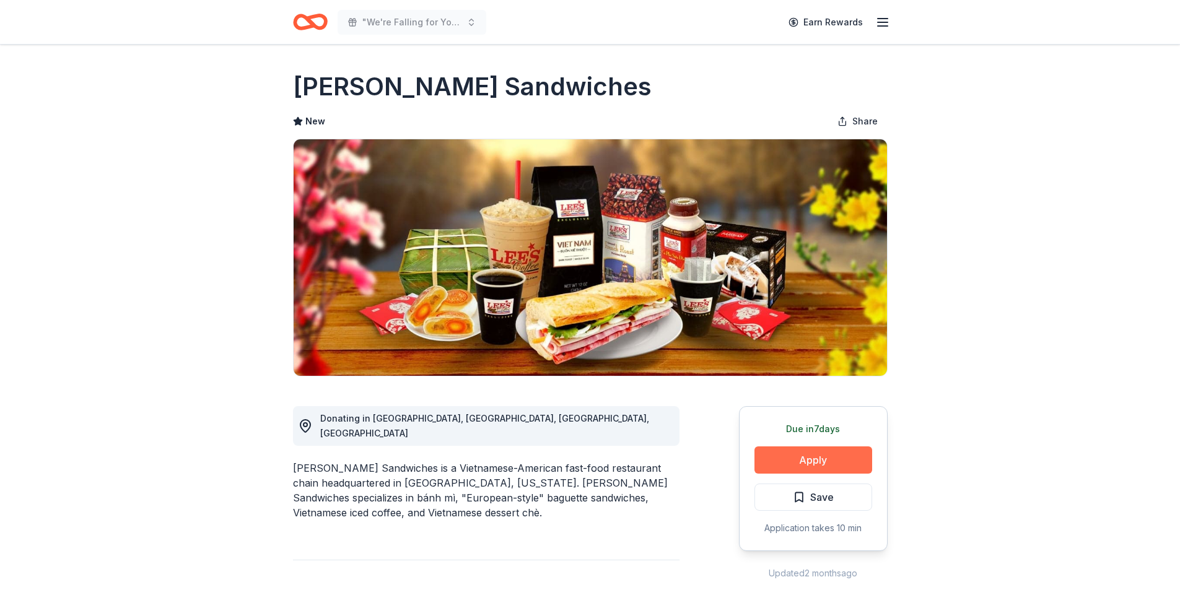
click at [772, 464] on button "Apply" at bounding box center [814, 460] width 118 height 27
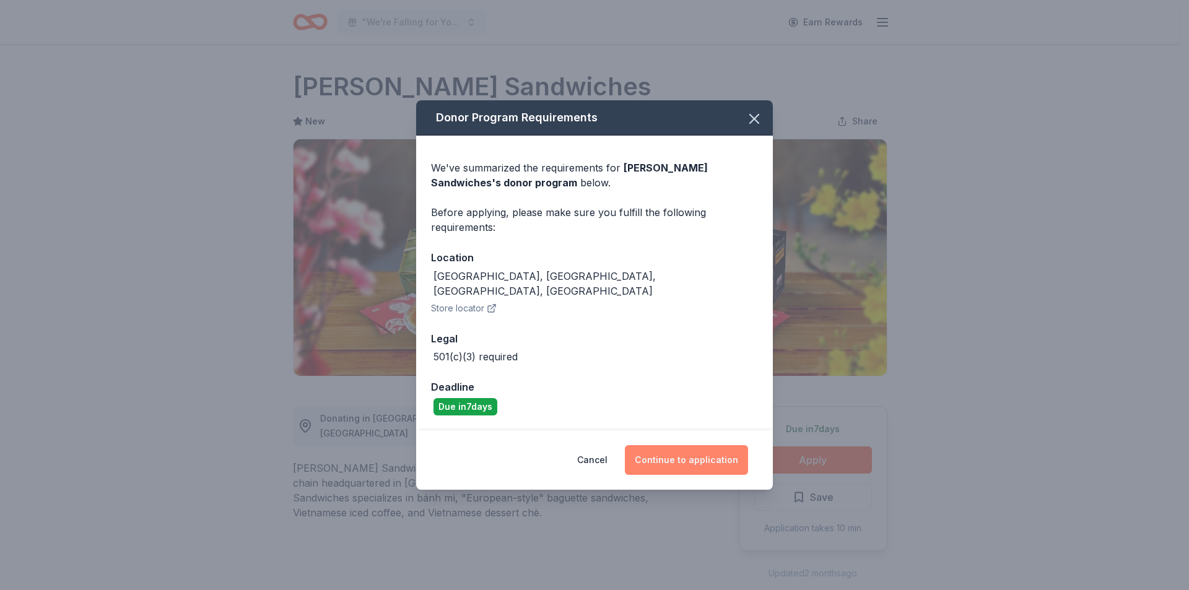
click at [665, 449] on button "Continue to application" at bounding box center [686, 460] width 123 height 30
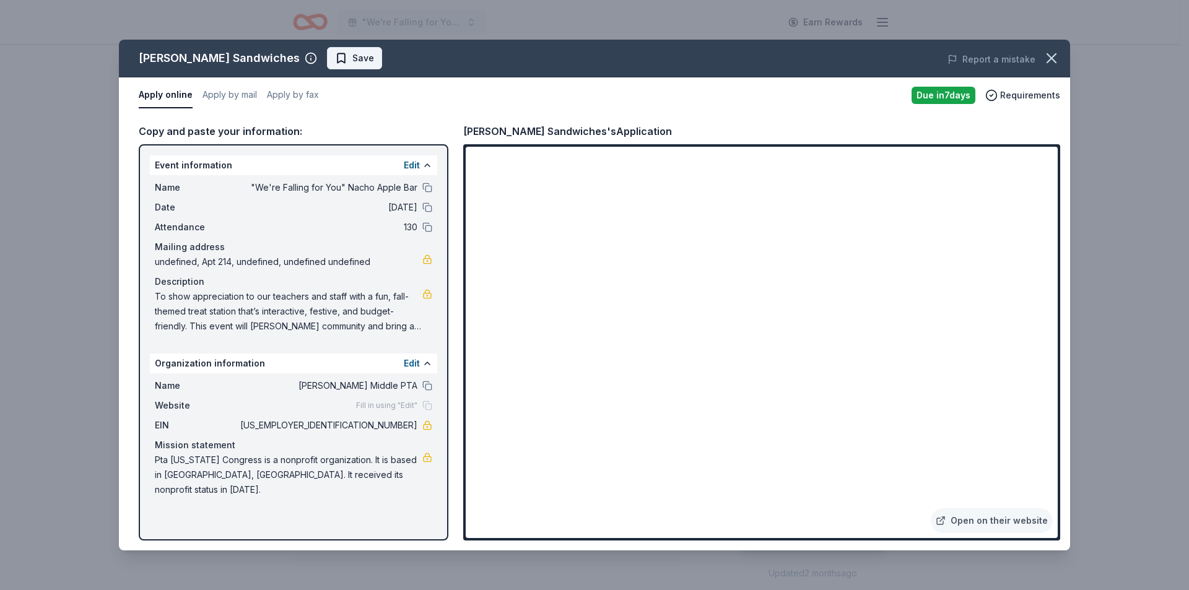
click at [327, 67] on button "Save" at bounding box center [354, 58] width 55 height 22
click at [287, 61] on html ""We're Falling for You" Nacho Apple Bar Earn Rewards Due [DATE] Share [PERSON_N…" at bounding box center [594, 295] width 1189 height 590
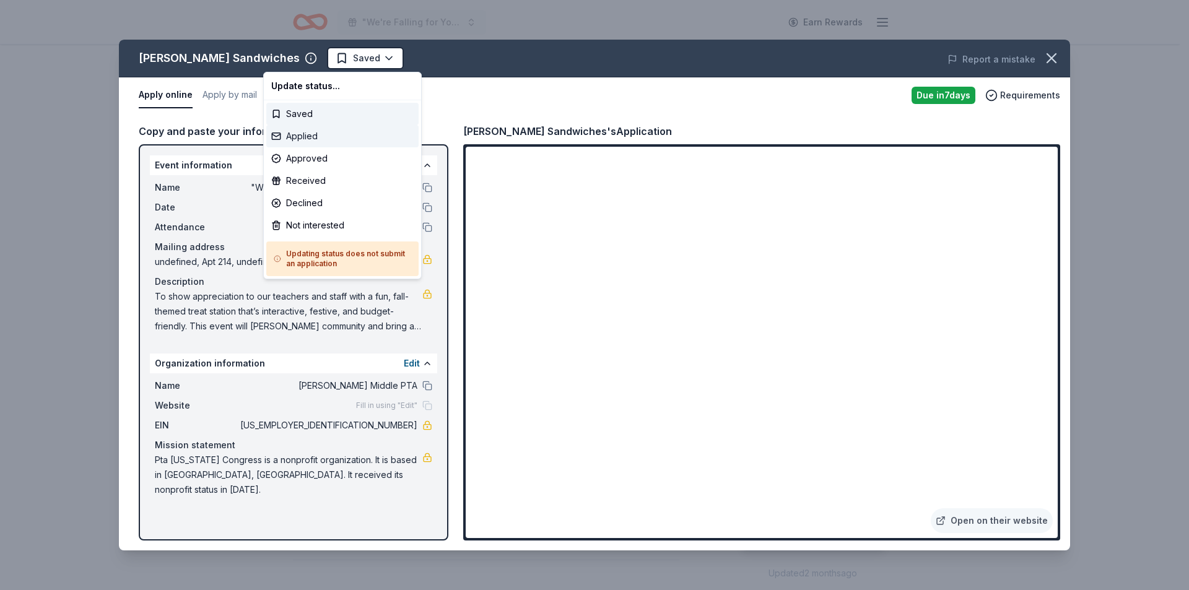
click at [312, 139] on div "Applied" at bounding box center [342, 136] width 152 height 22
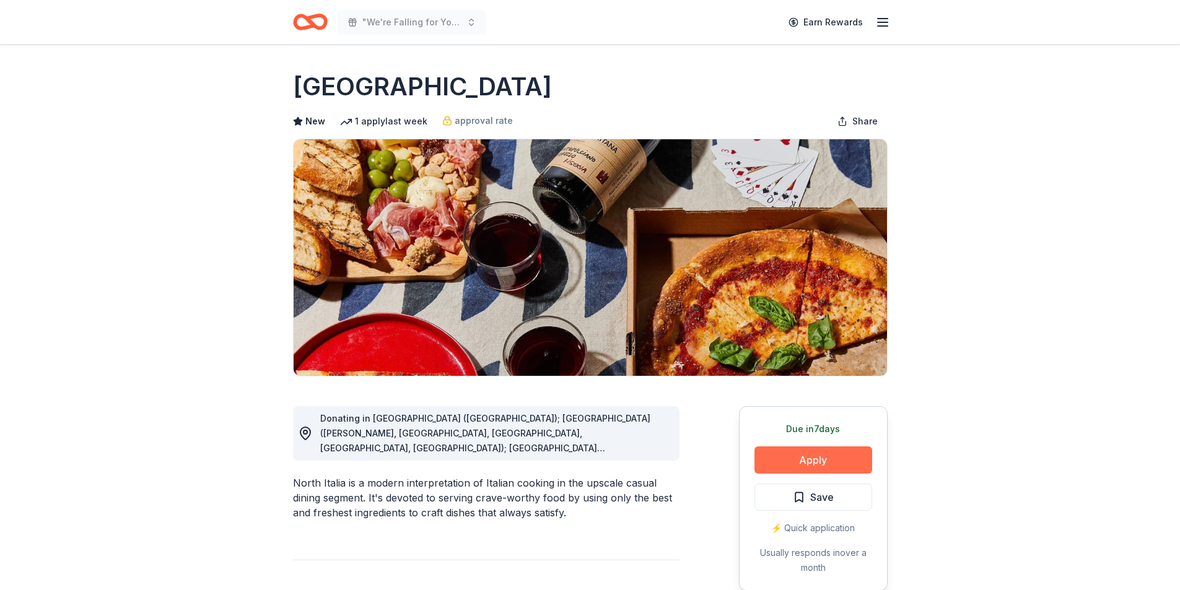
click at [806, 467] on button "Apply" at bounding box center [814, 460] width 118 height 27
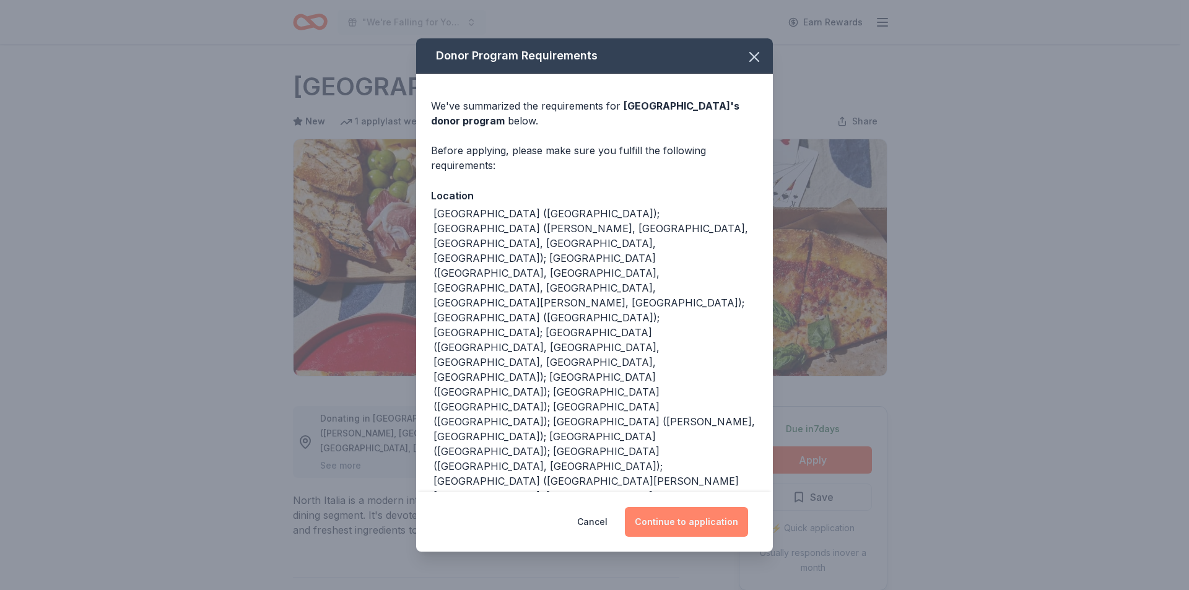
click at [708, 507] on button "Continue to application" at bounding box center [686, 522] width 123 height 30
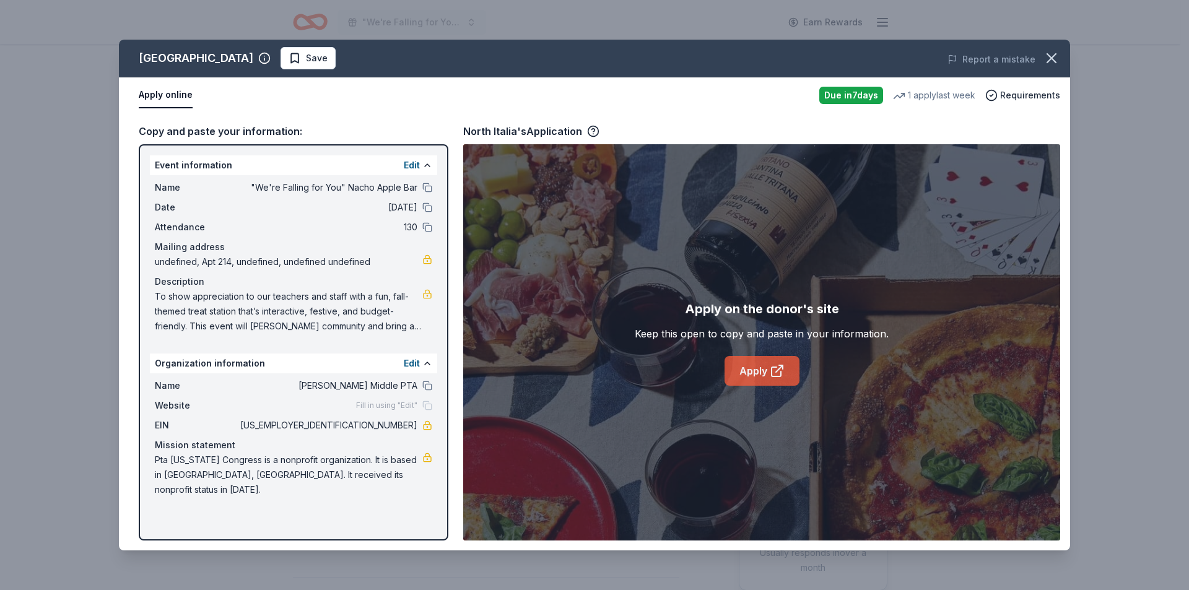
click at [737, 370] on link "Apply" at bounding box center [762, 371] width 75 height 30
click at [306, 57] on span "Save" at bounding box center [317, 58] width 22 height 15
click at [261, 58] on html ""We're Falling for You" Nacho Apple Bar Earn Rewards Due in 7 days Share North …" at bounding box center [594, 295] width 1189 height 590
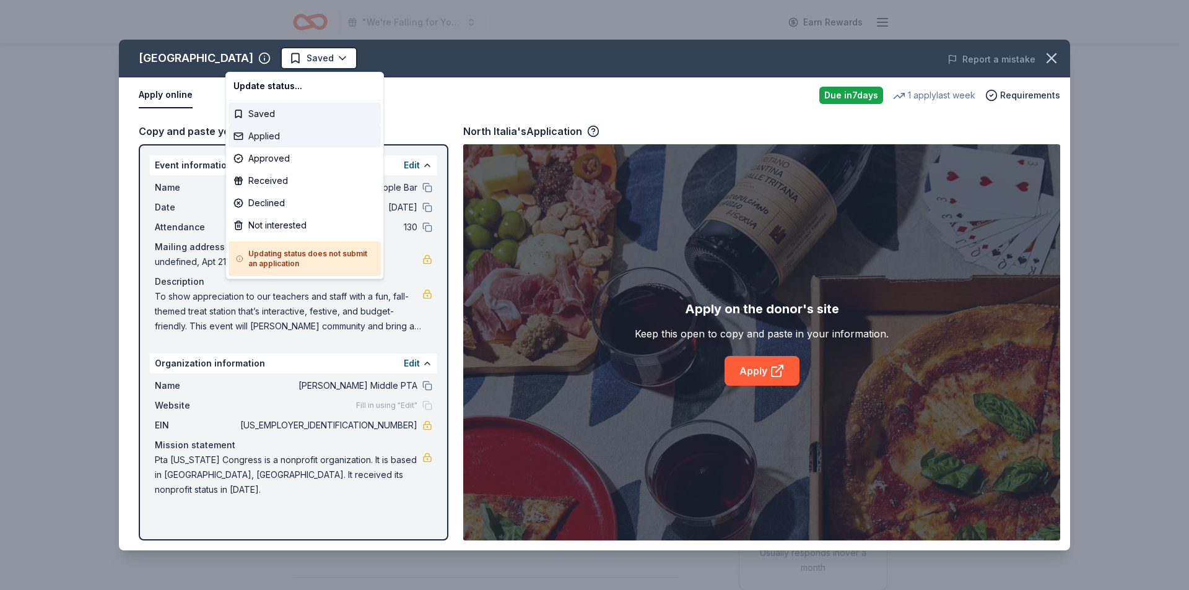
click at [270, 135] on div "Applied" at bounding box center [305, 136] width 152 height 22
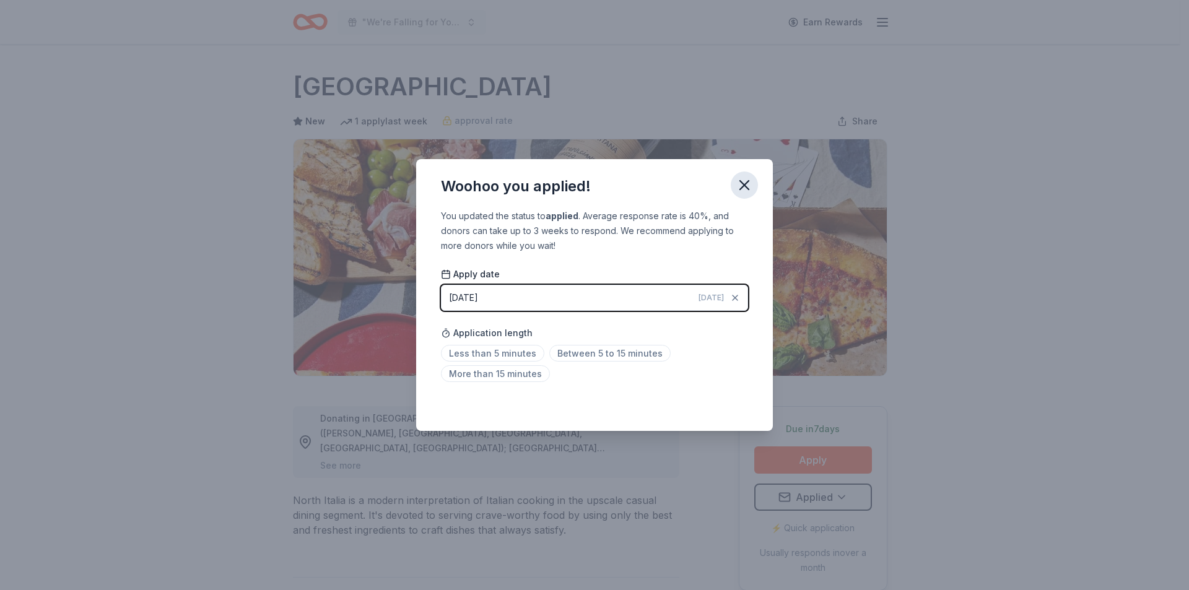
click at [744, 186] on icon "button" at bounding box center [744, 185] width 9 height 9
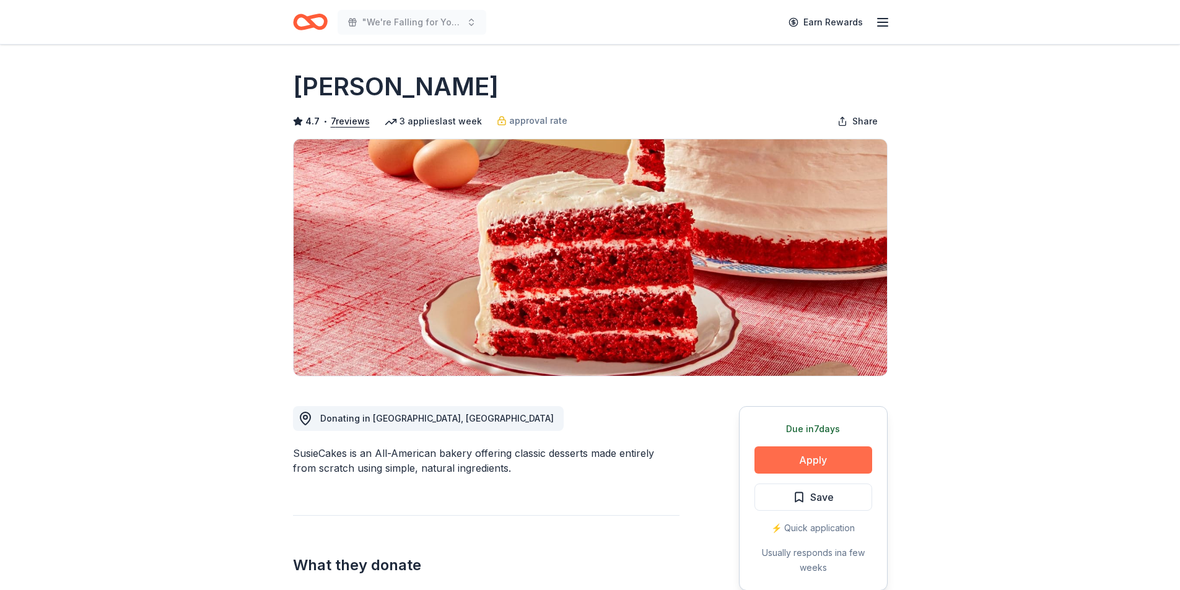
click at [823, 450] on button "Apply" at bounding box center [814, 460] width 118 height 27
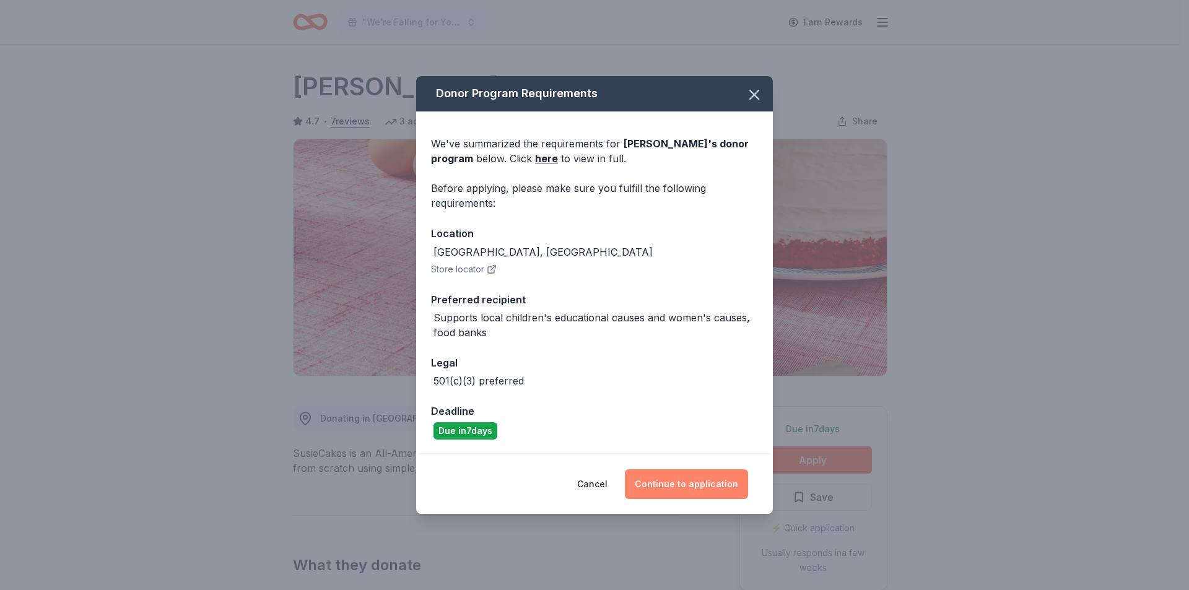
click at [690, 491] on button "Continue to application" at bounding box center [686, 485] width 123 height 30
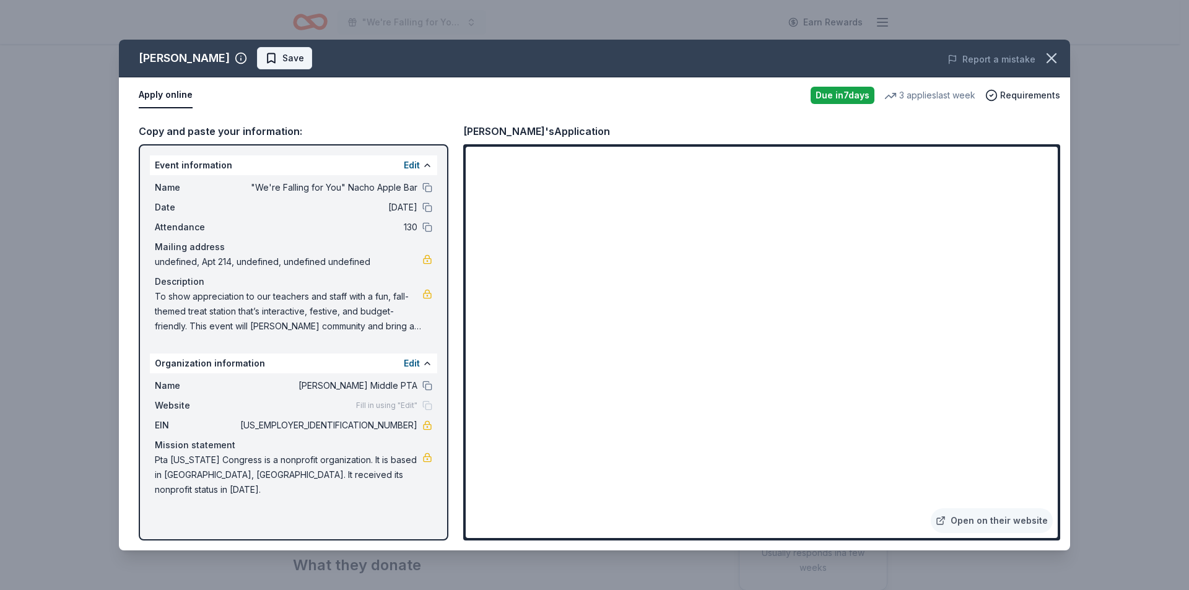
drag, startPoint x: 245, startPoint y: 46, endPoint x: 253, endPoint y: 59, distance: 14.8
click at [245, 46] on div "Susie Cakes Save Report a mistake" at bounding box center [595, 59] width 952 height 38
click at [265, 61] on span "Save" at bounding box center [284, 58] width 39 height 15
click at [271, 60] on html ""We're Falling for You" Nacho Apple Bar Earn Rewards Due in 7 days Share Susie …" at bounding box center [594, 295] width 1189 height 590
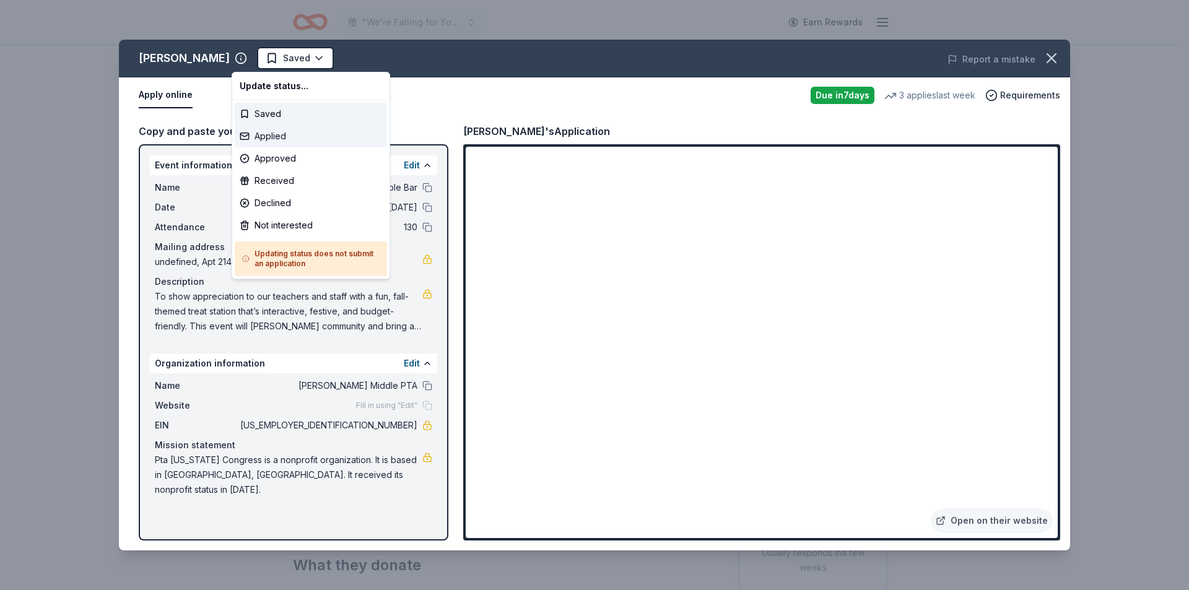
click at [284, 141] on div "Applied" at bounding box center [311, 136] width 152 height 22
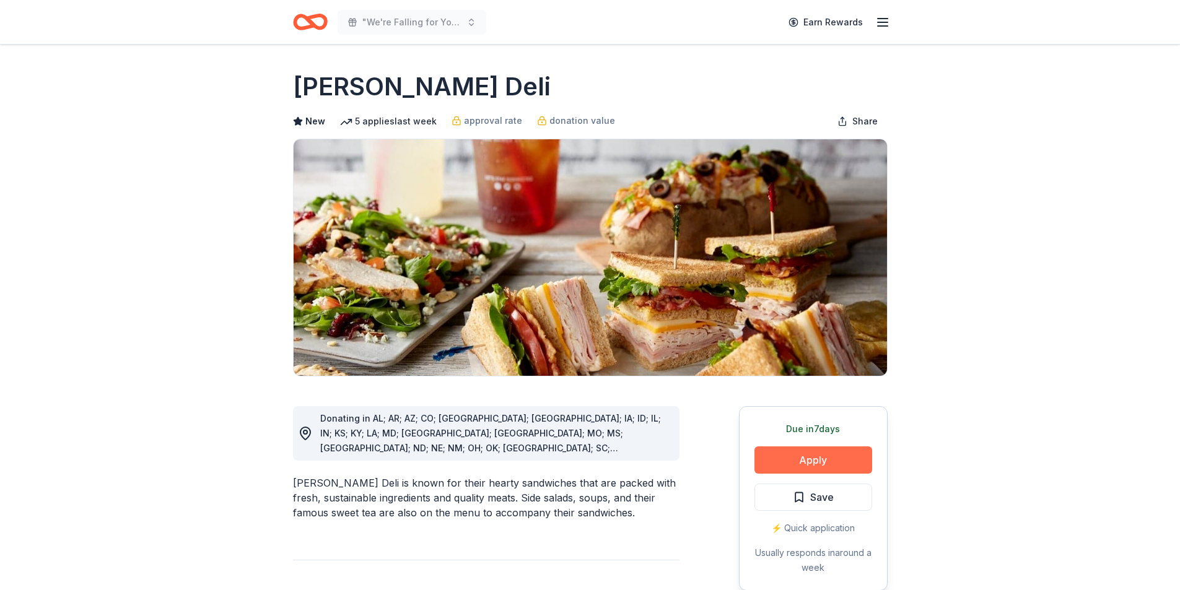
click at [790, 462] on button "Apply" at bounding box center [814, 460] width 118 height 27
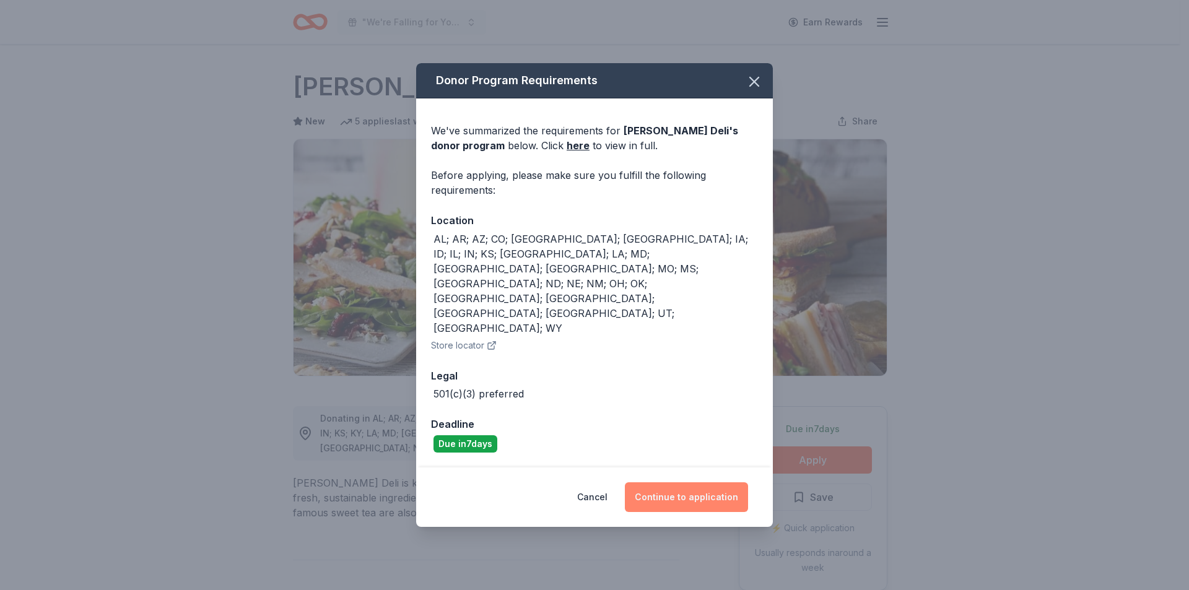
click at [692, 483] on button "Continue to application" at bounding box center [686, 498] width 123 height 30
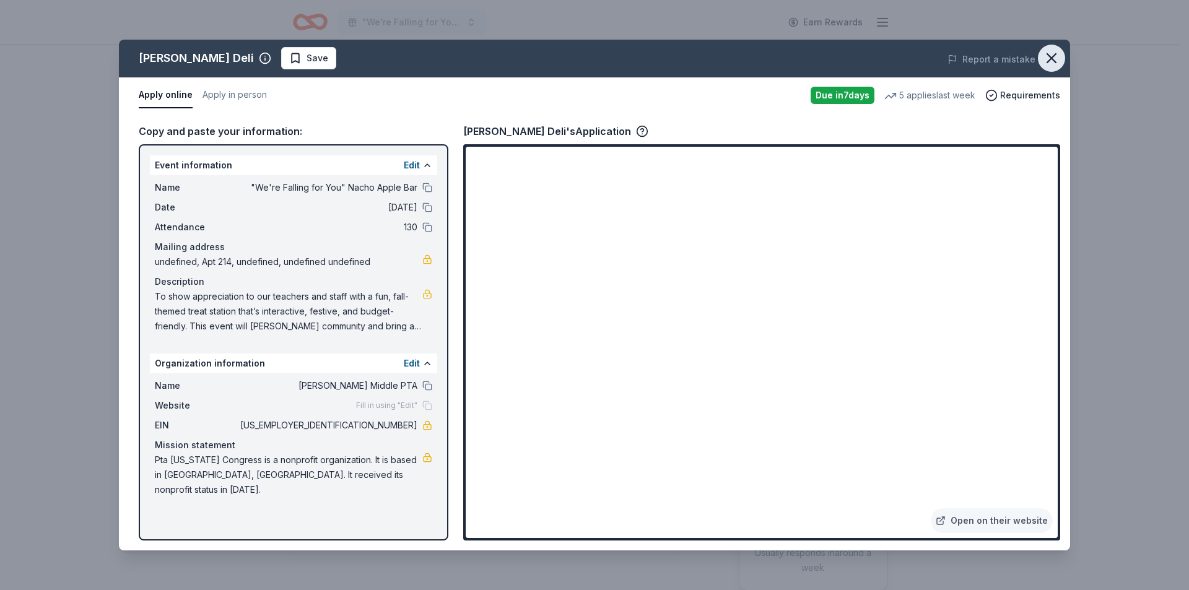
click at [1044, 56] on icon "button" at bounding box center [1051, 58] width 17 height 17
